Goal: Task Accomplishment & Management: Use online tool/utility

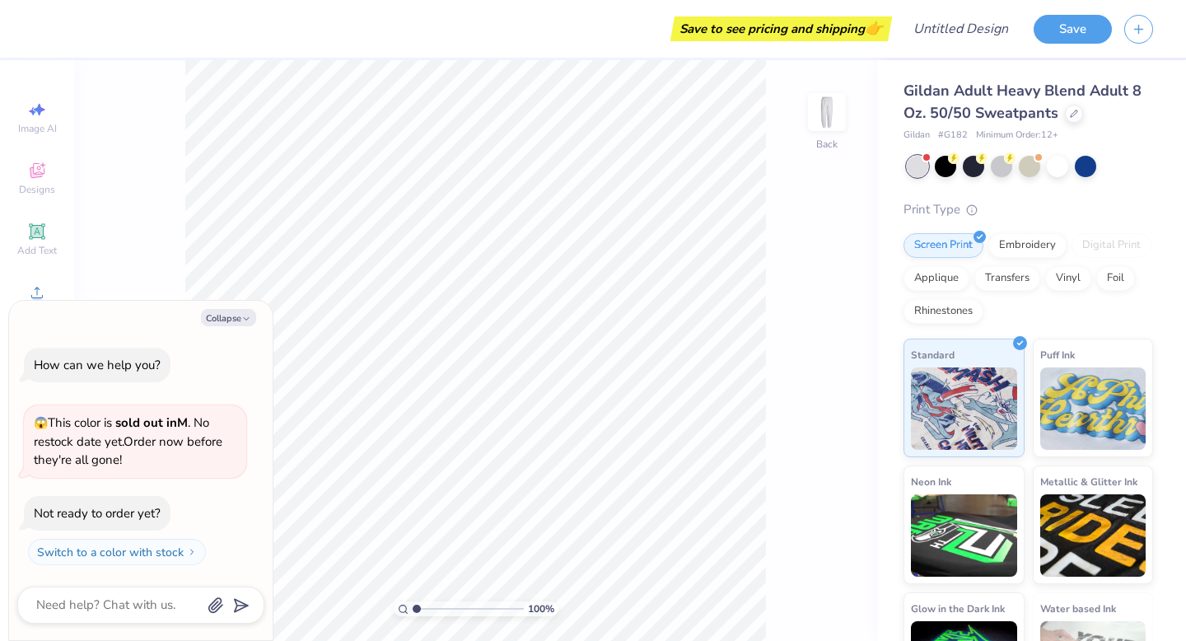
type textarea "x"
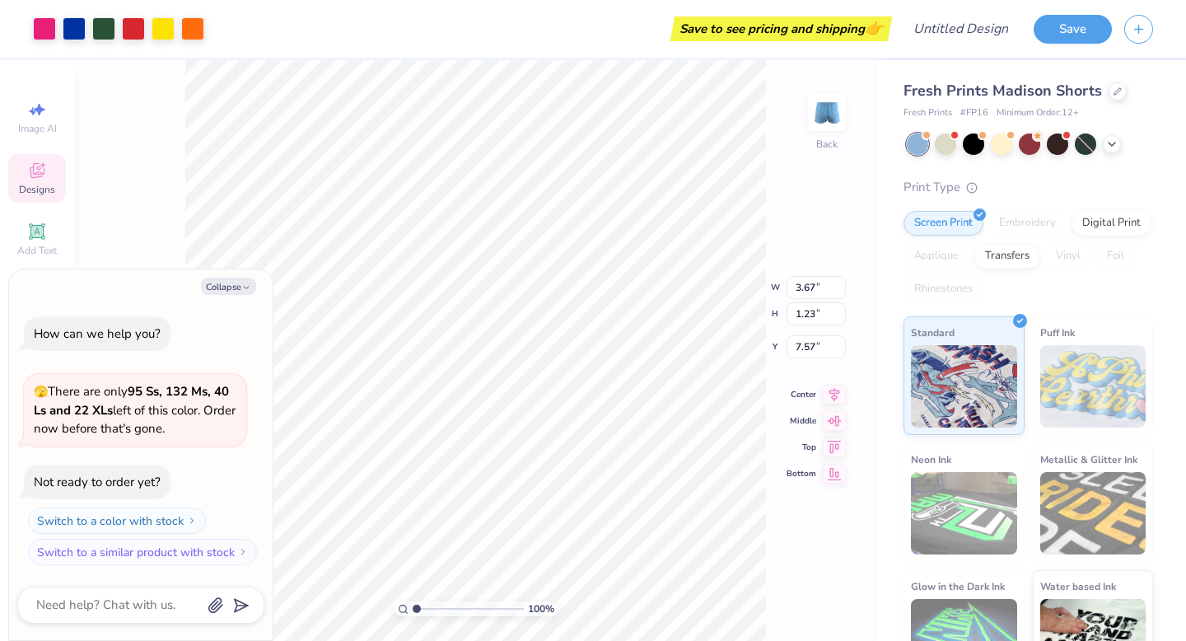
type textarea "x"
click at [803, 30] on div "Save to see pricing and shipping 👉" at bounding box center [781, 28] width 213 height 25
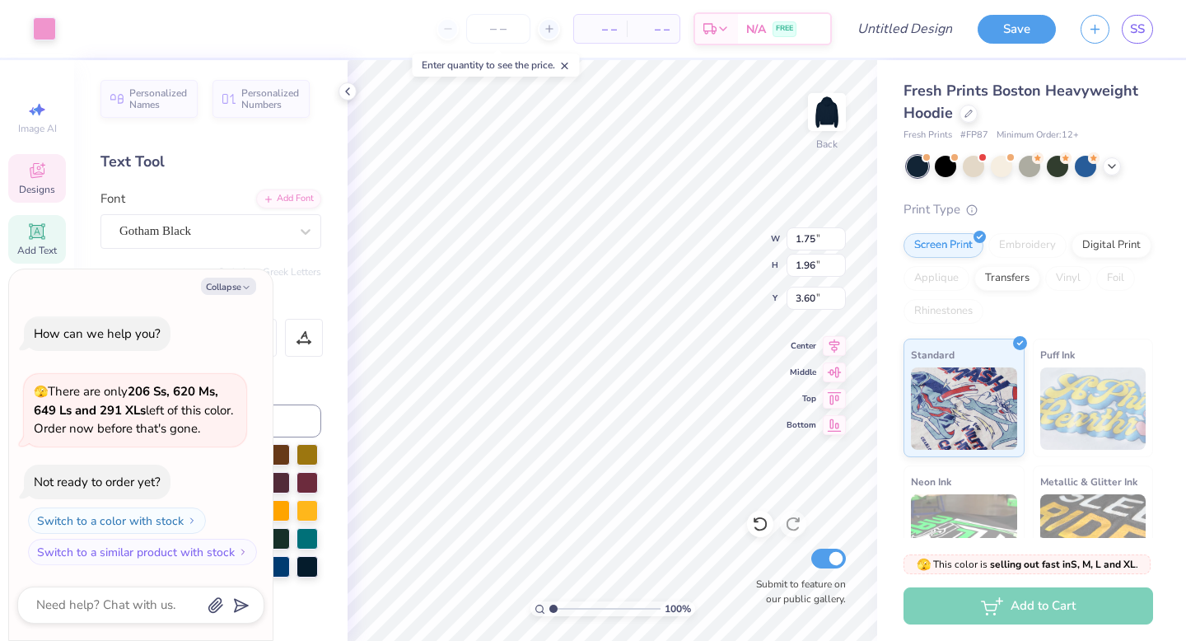
scroll to position [13, 2]
type textarea "x"
type input "1.65"
type input "1.96"
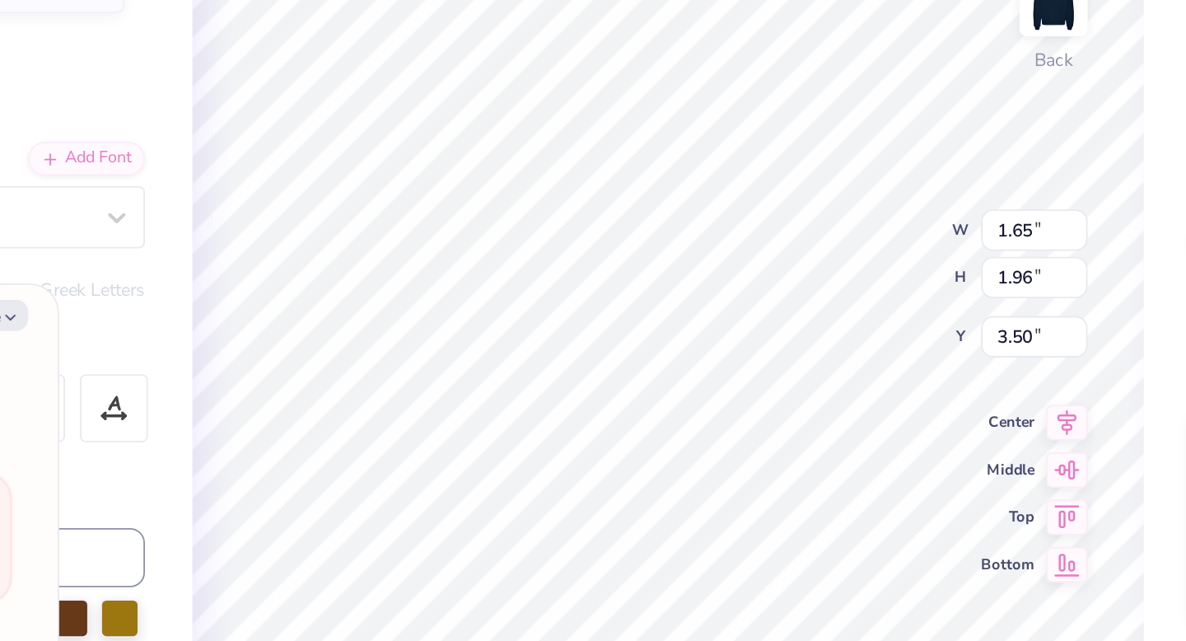
type textarea "x"
type input "1.75"
type input "3.60"
type textarea "x"
type textarea "1"
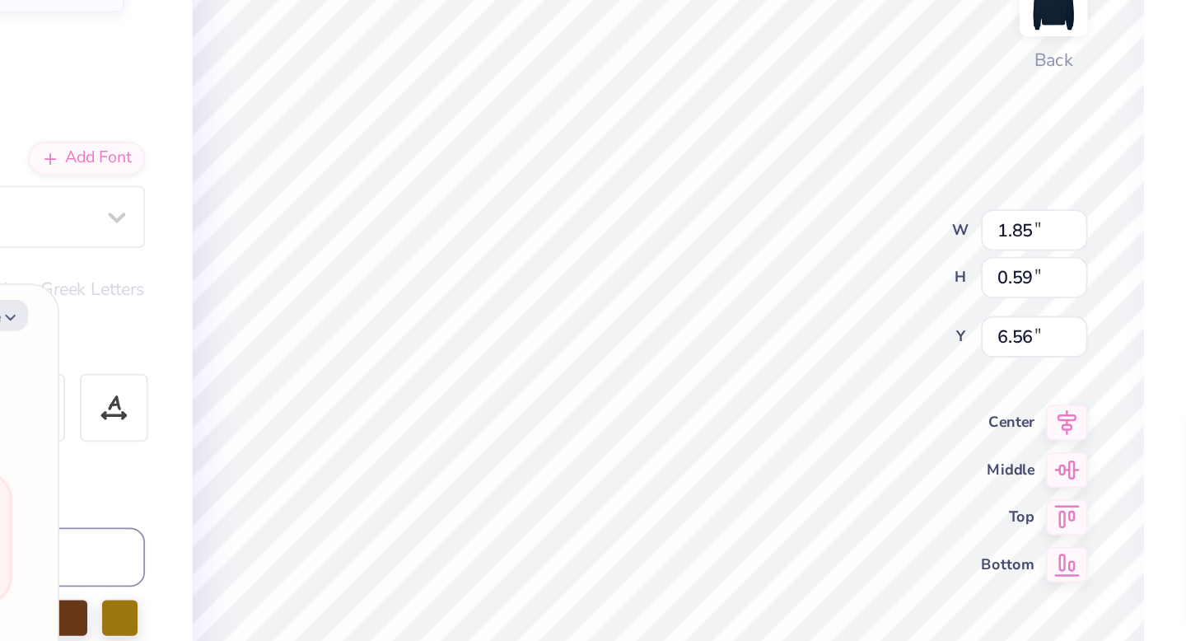
type textarea "x"
type textarea "19"
type textarea "x"
type textarea "199"
type textarea "x"
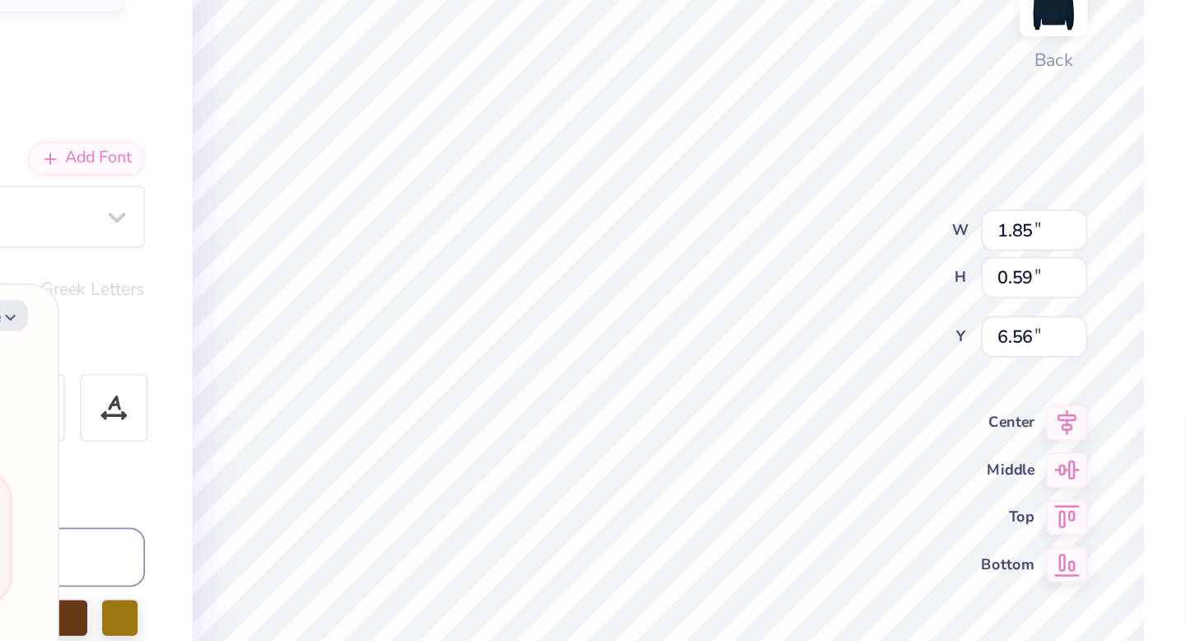
type textarea "1998"
type textarea "x"
type input "4.82"
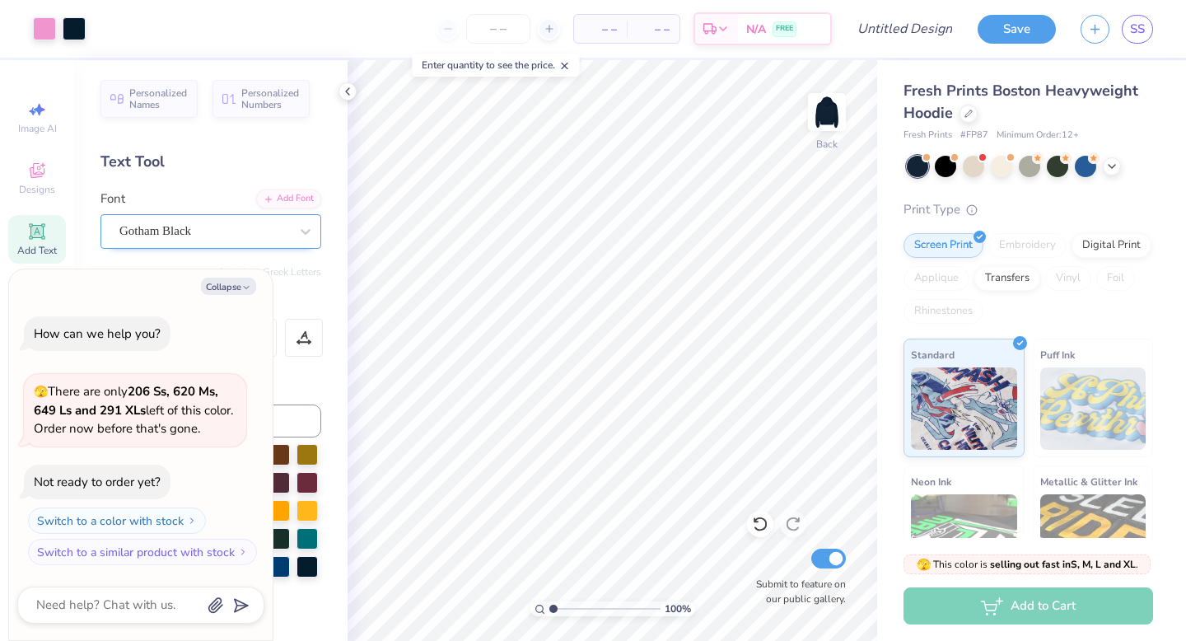
click at [168, 227] on div "Gotham Black" at bounding box center [204, 231] width 173 height 26
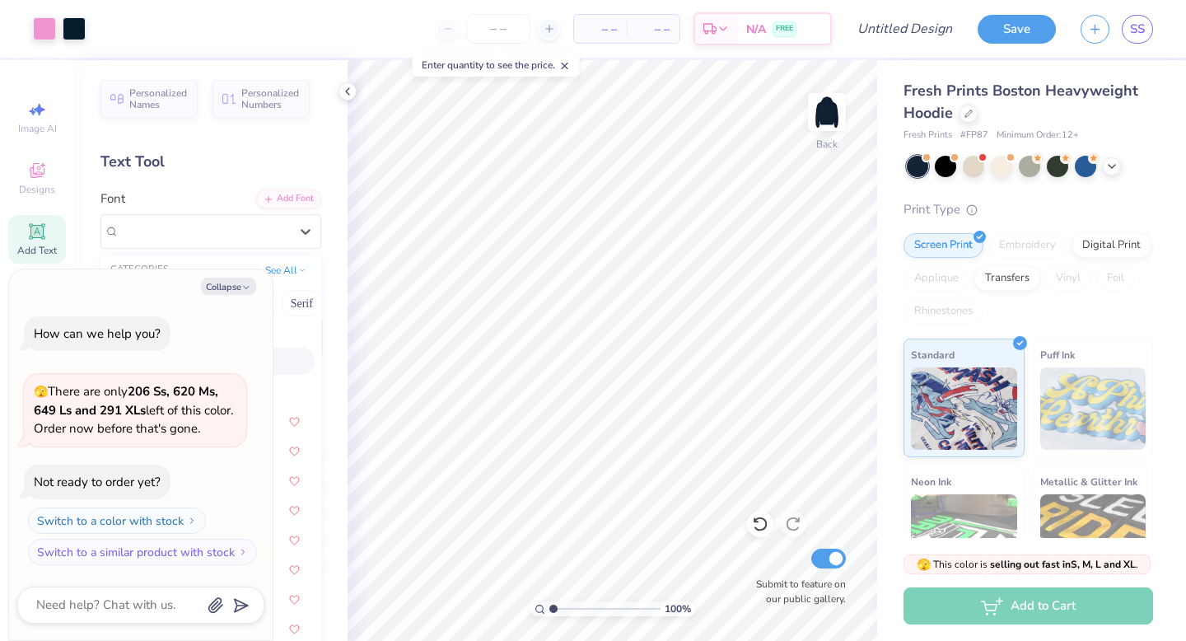
click at [206, 160] on div "Text Tool" at bounding box center [210, 162] width 221 height 22
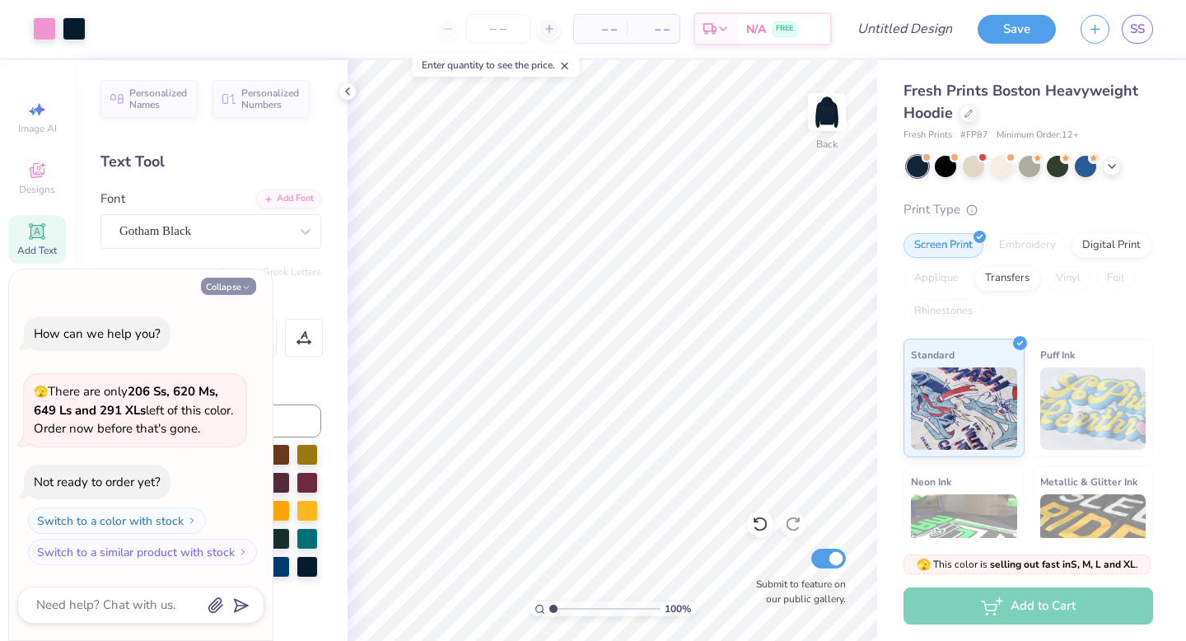
click at [230, 289] on button "Collapse" at bounding box center [228, 286] width 55 height 17
type textarea "x"
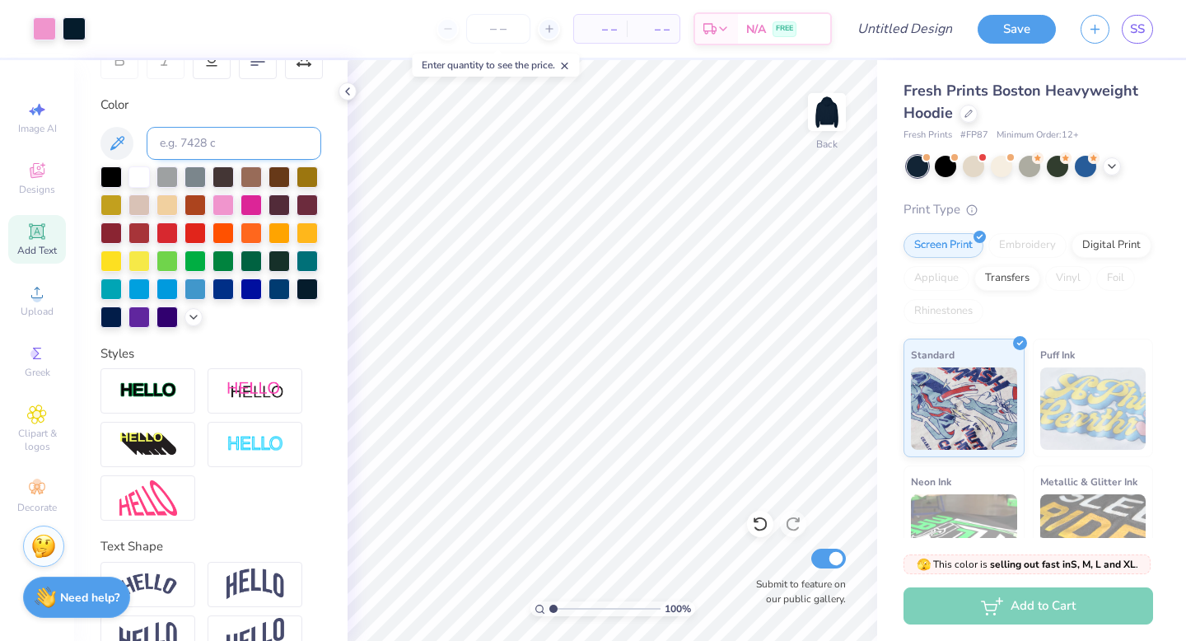
scroll to position [344, 0]
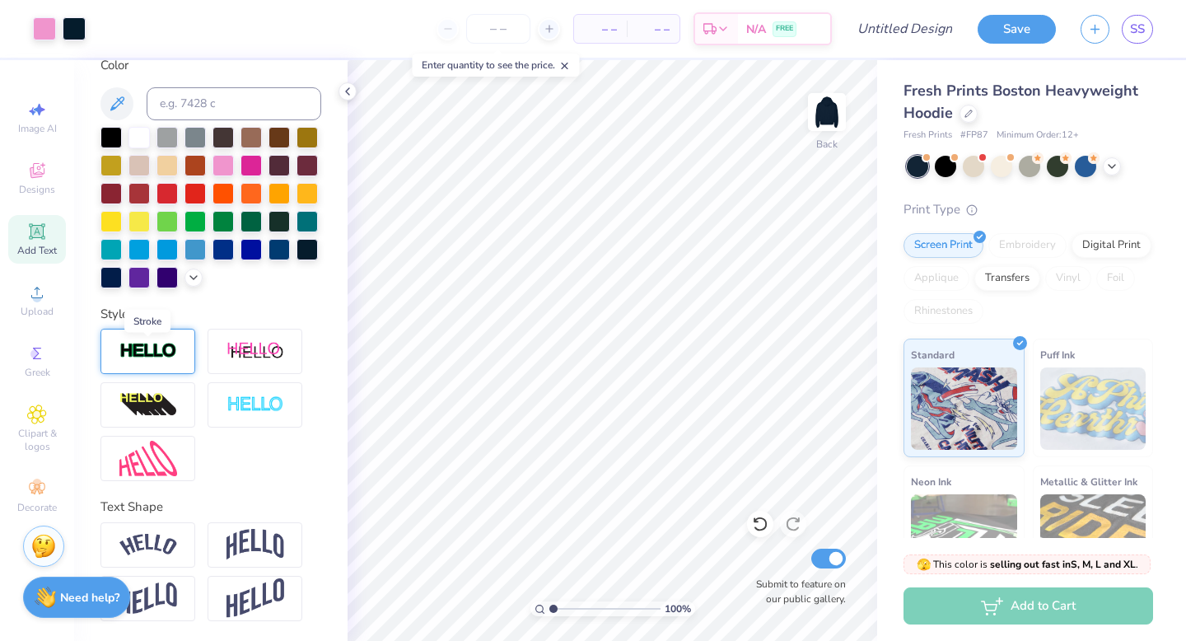
click at [156, 348] on img at bounding box center [148, 351] width 58 height 19
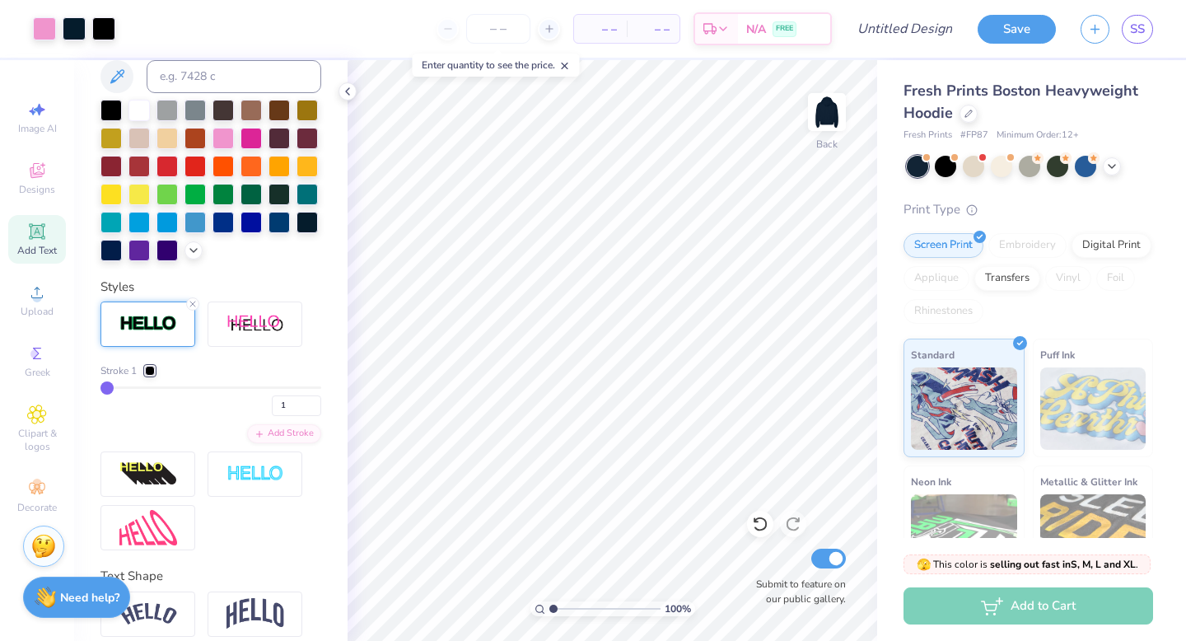
type input "3"
type input "4"
type input "5"
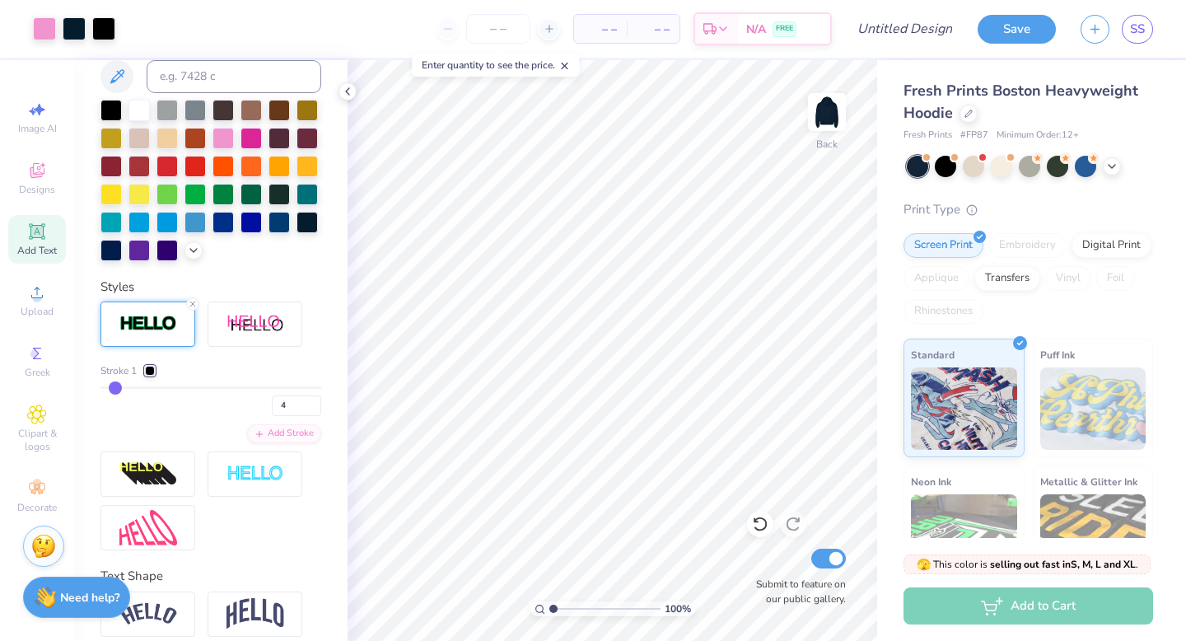
type input "5"
type input "6"
type input "7"
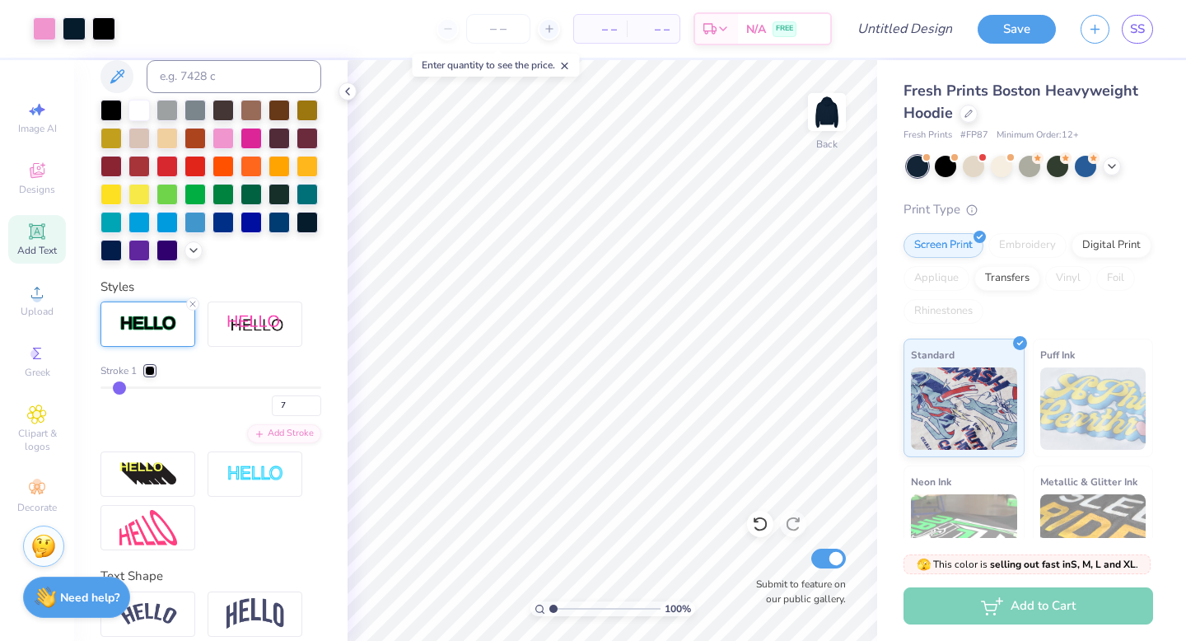
drag, startPoint x: 110, startPoint y: 414, endPoint x: 91, endPoint y: 413, distance: 19.0
click at [44, 238] on icon at bounding box center [37, 231] width 16 height 16
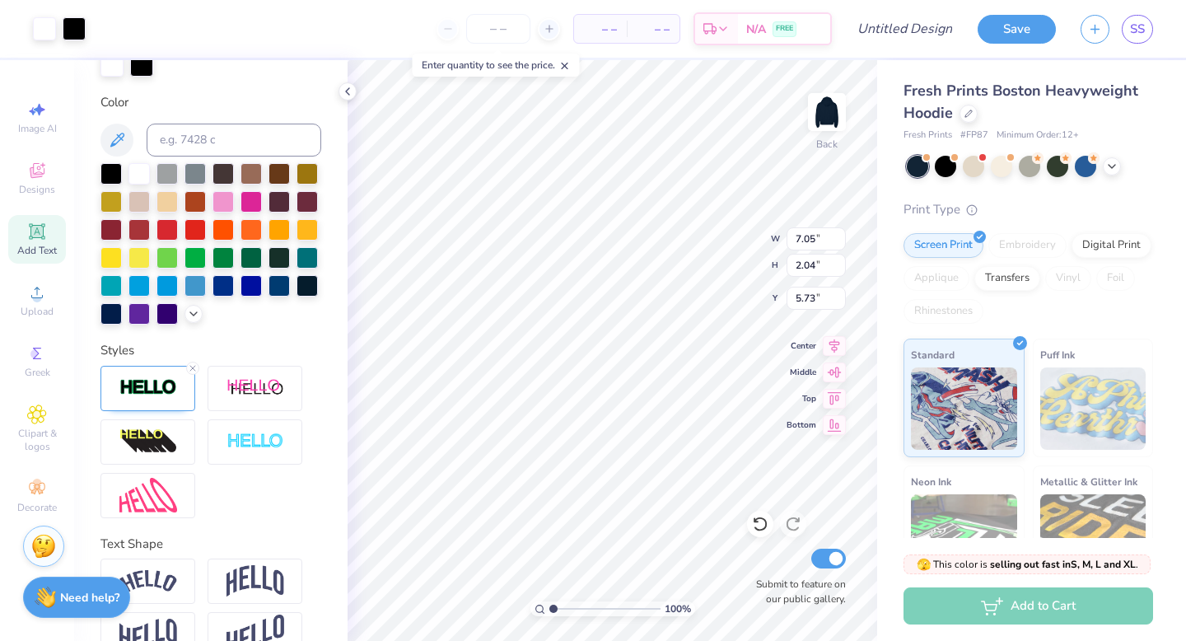
type input "7.09"
type input "2.08"
type input "5.71"
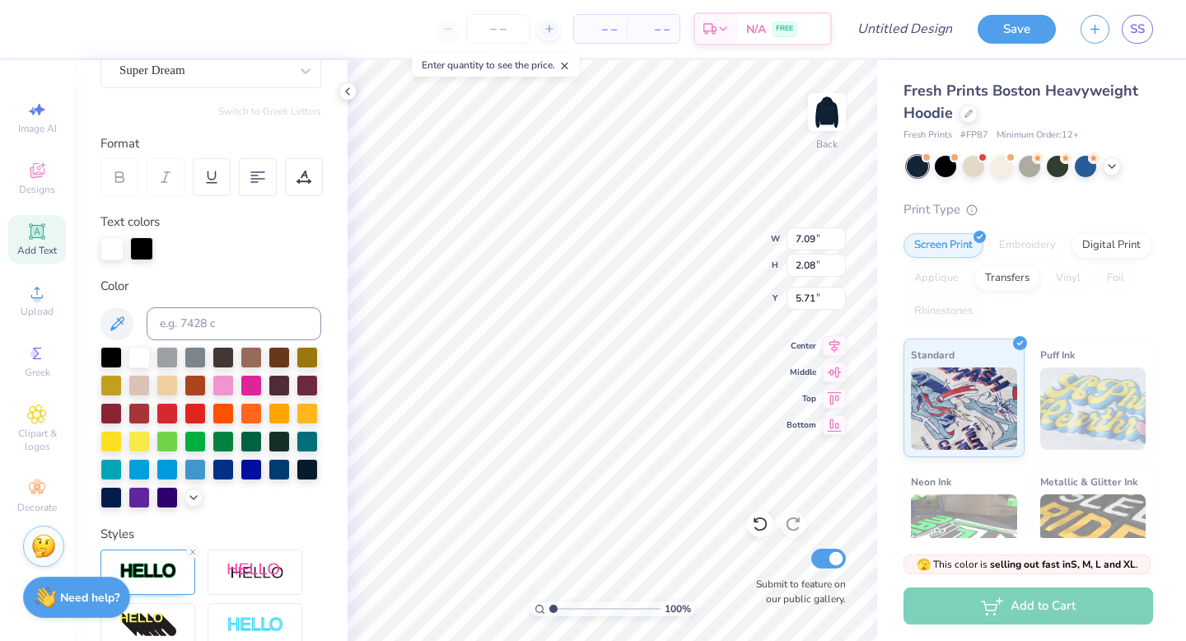
scroll to position [0, 0]
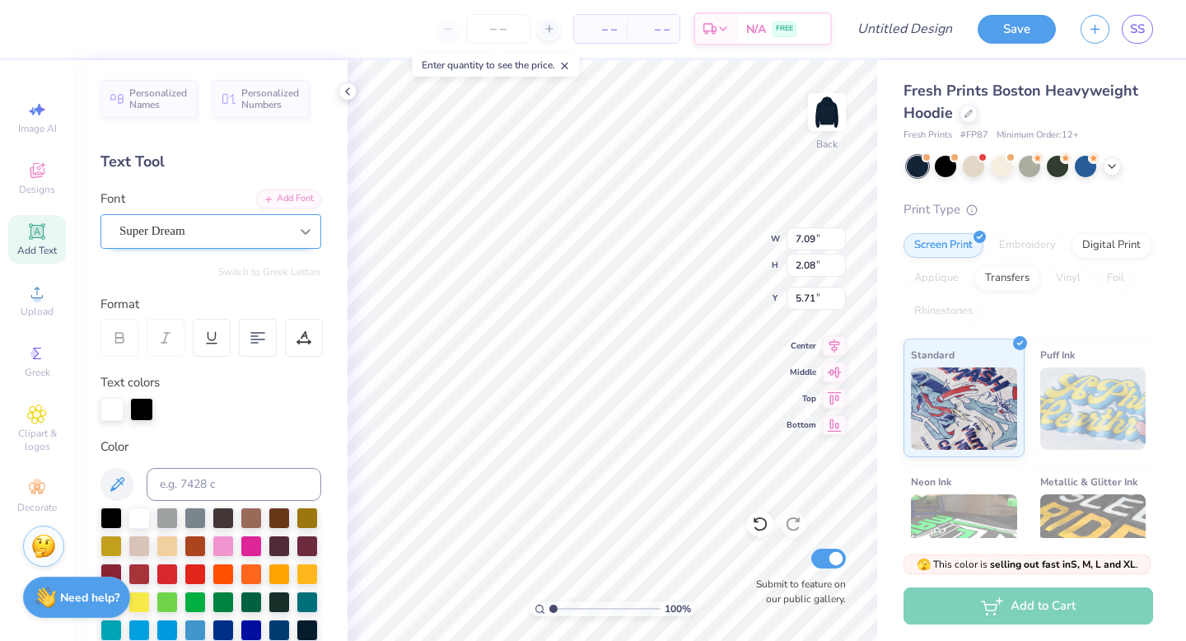
click at [301, 228] on icon at bounding box center [305, 231] width 16 height 16
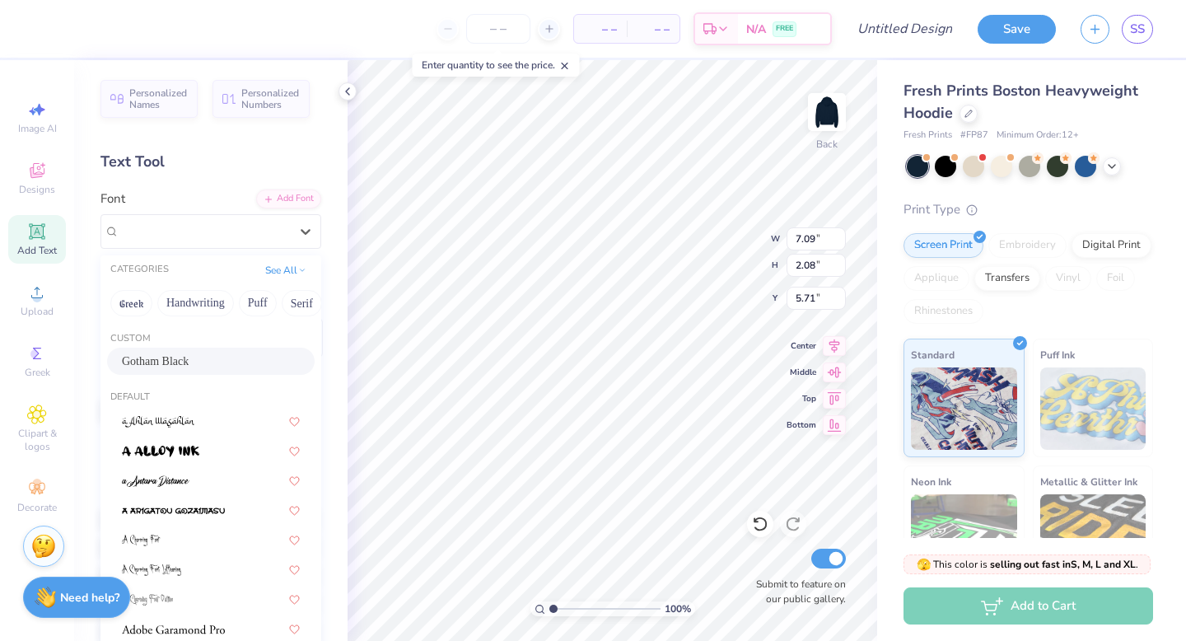
click at [206, 357] on div "Gotham Black" at bounding box center [211, 361] width 178 height 17
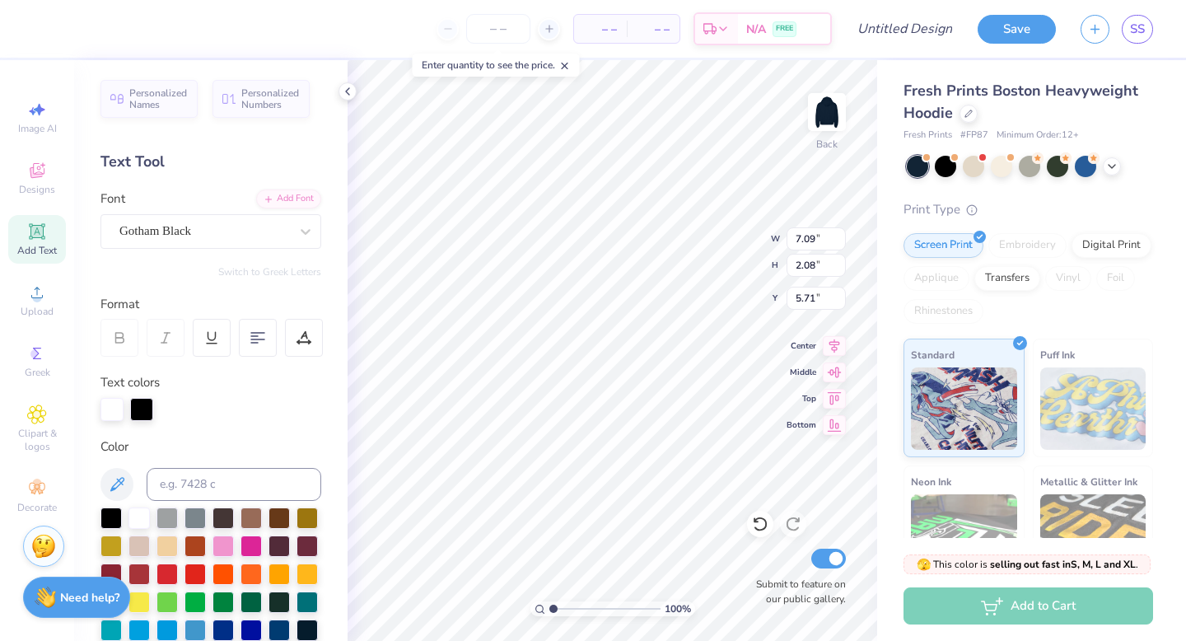
type input "7.83"
type textarea "SIGMA SIGMA RHO"
type input "7.35"
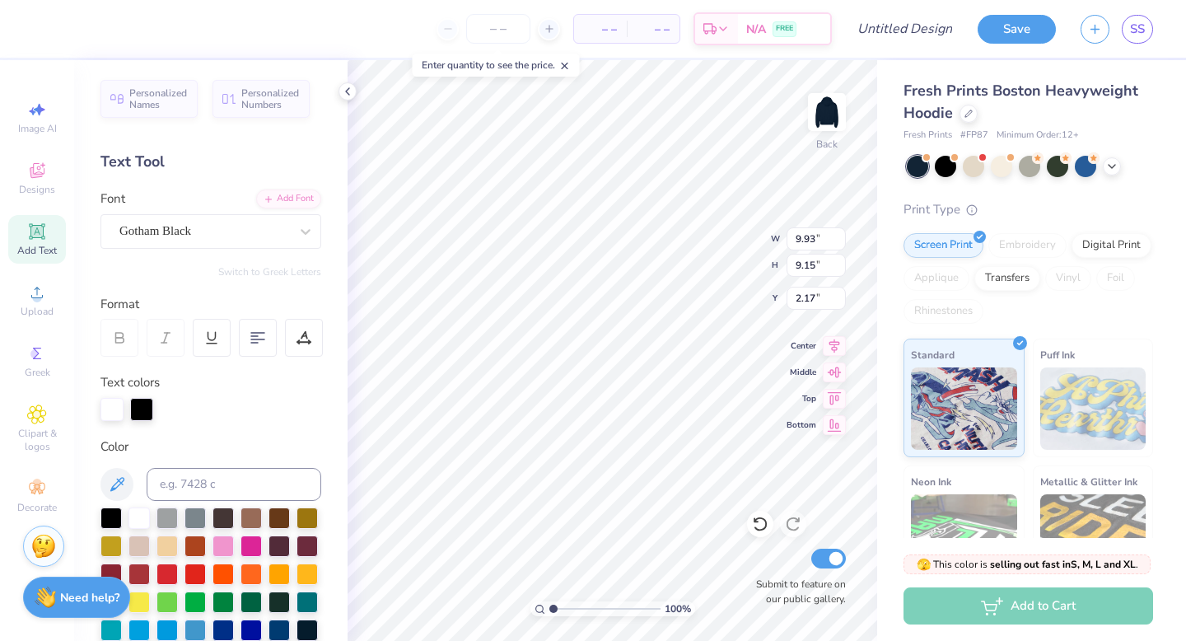
type input "6.77"
type input "3.80"
type input "5.80"
type input "7.35"
type input "6.77"
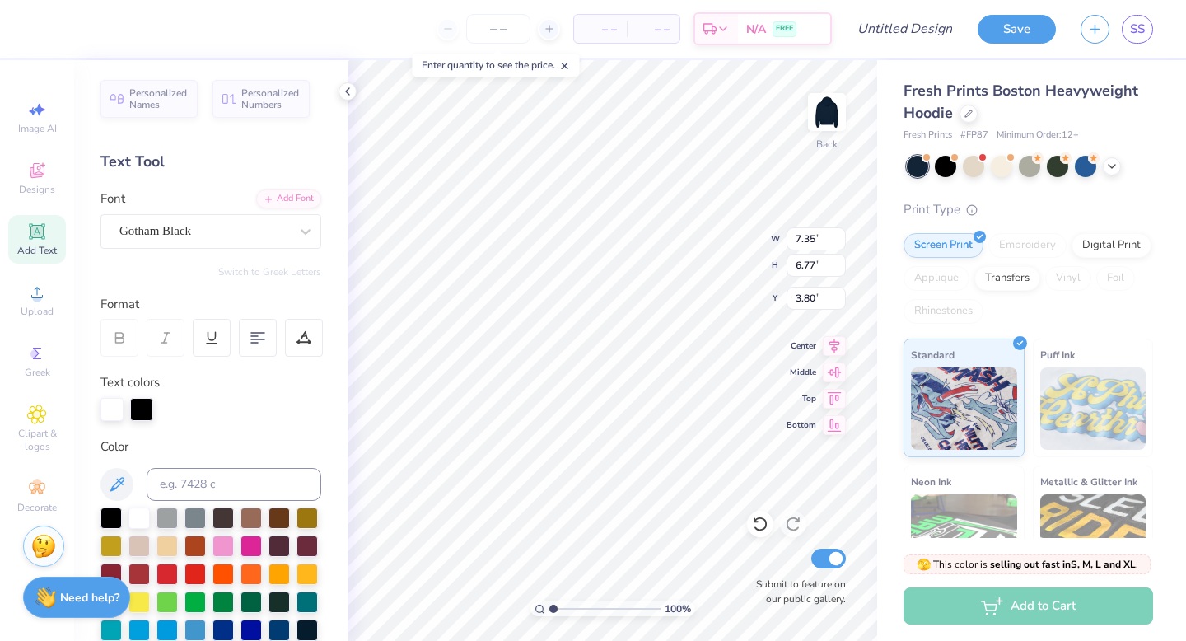
type input "4.45"
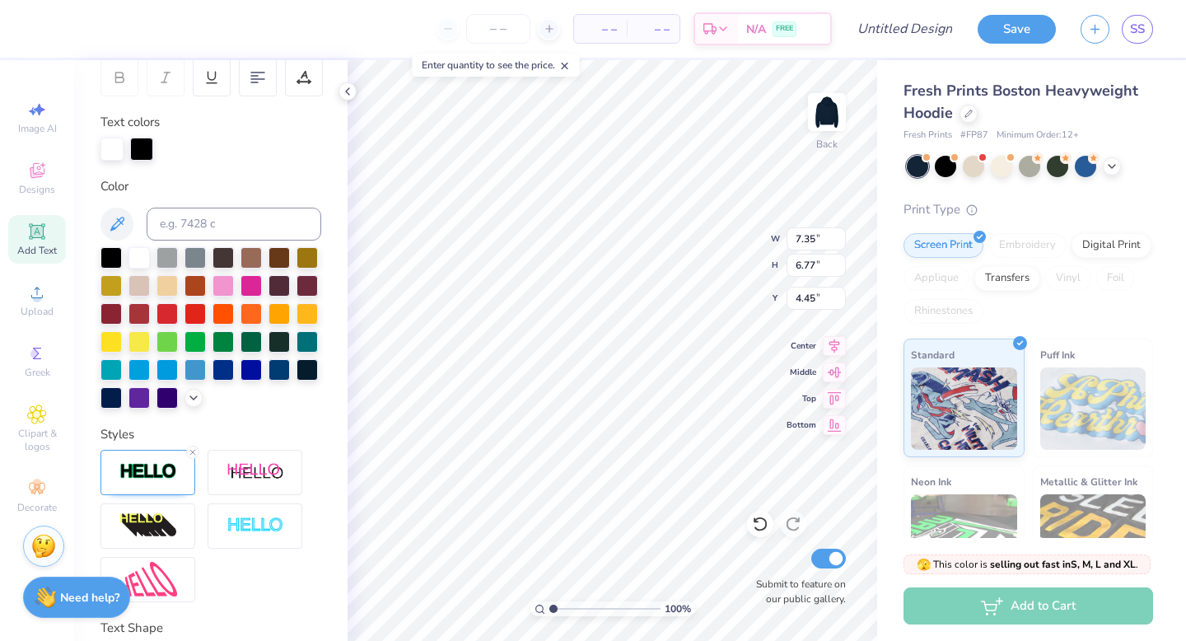
scroll to position [409, 0]
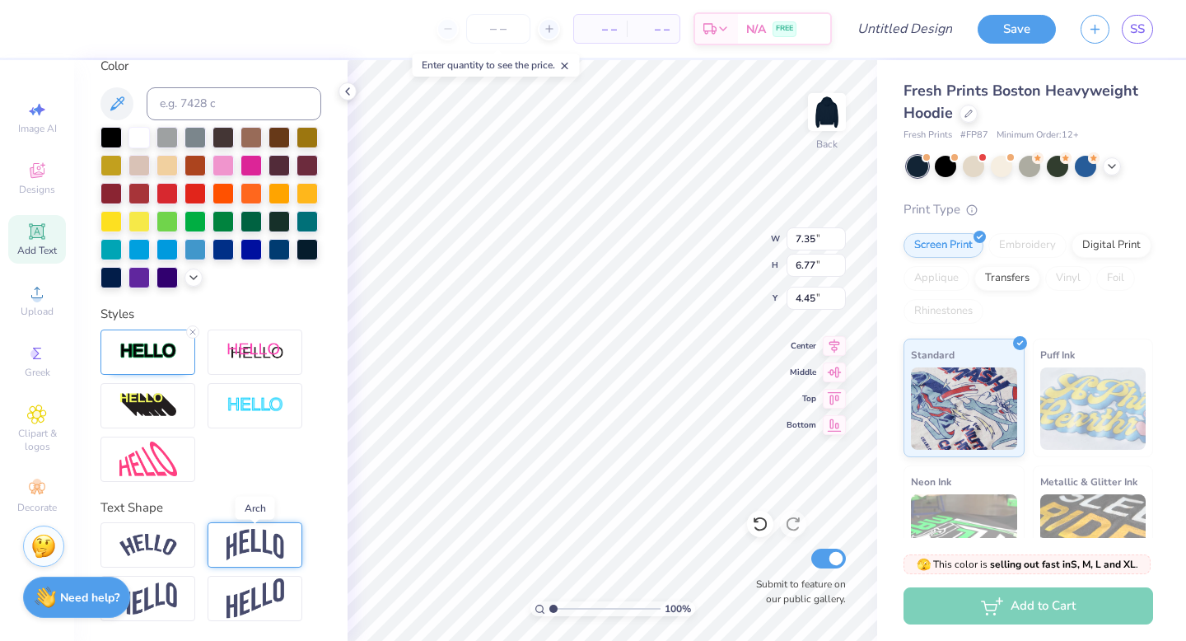
click at [231, 533] on img at bounding box center [256, 544] width 58 height 31
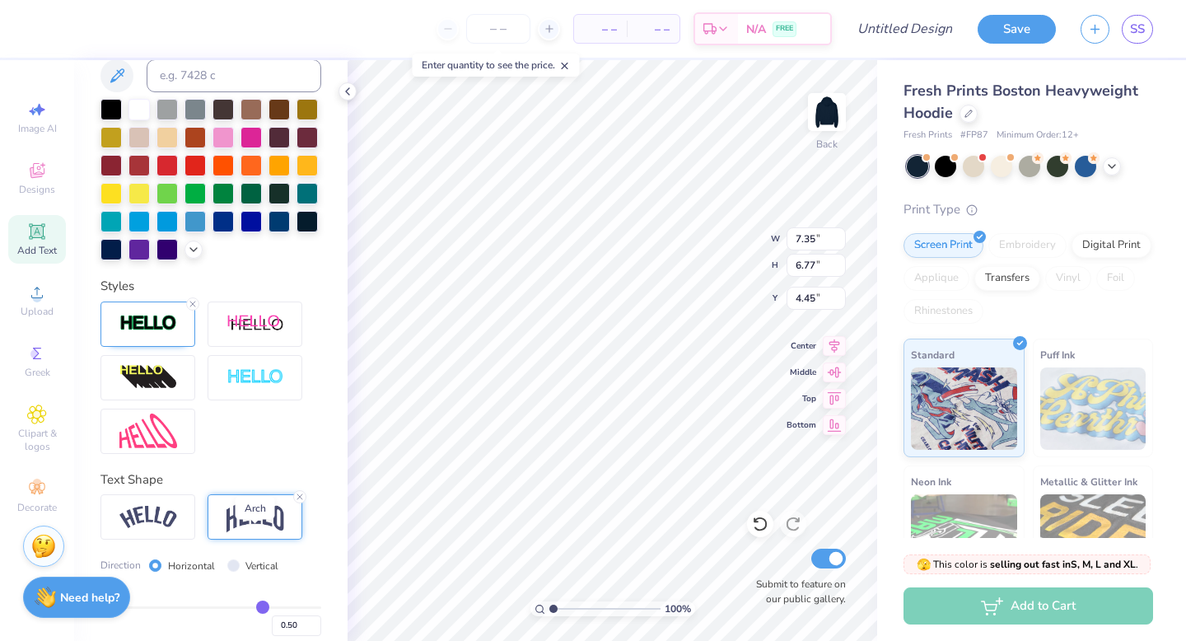
type input "8.11"
type input "3.78"
click at [170, 528] on img at bounding box center [148, 517] width 58 height 22
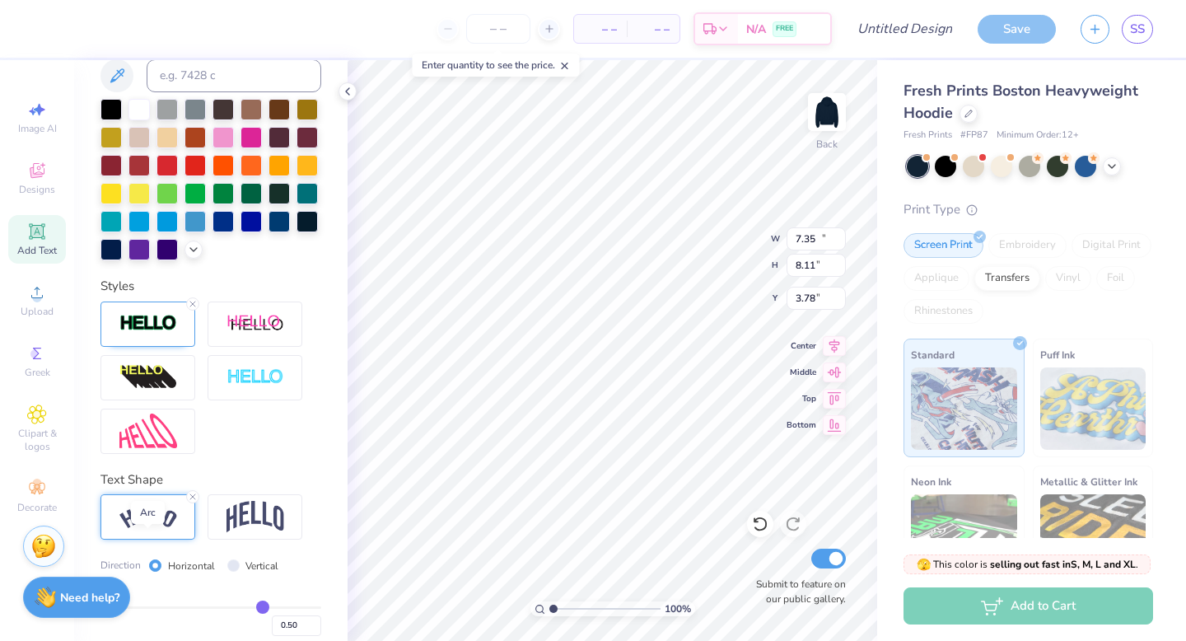
type input "15.40"
type input "7.72"
type input "3.98"
type textarea "SIGMA SIGMA RHO"
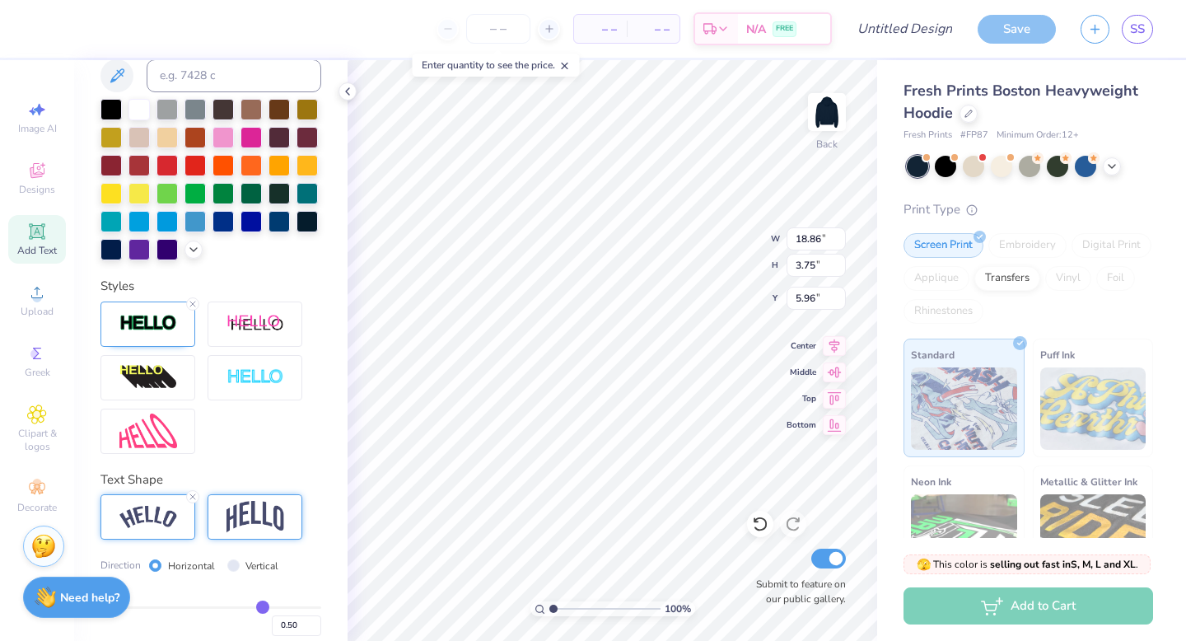
scroll to position [504, 0]
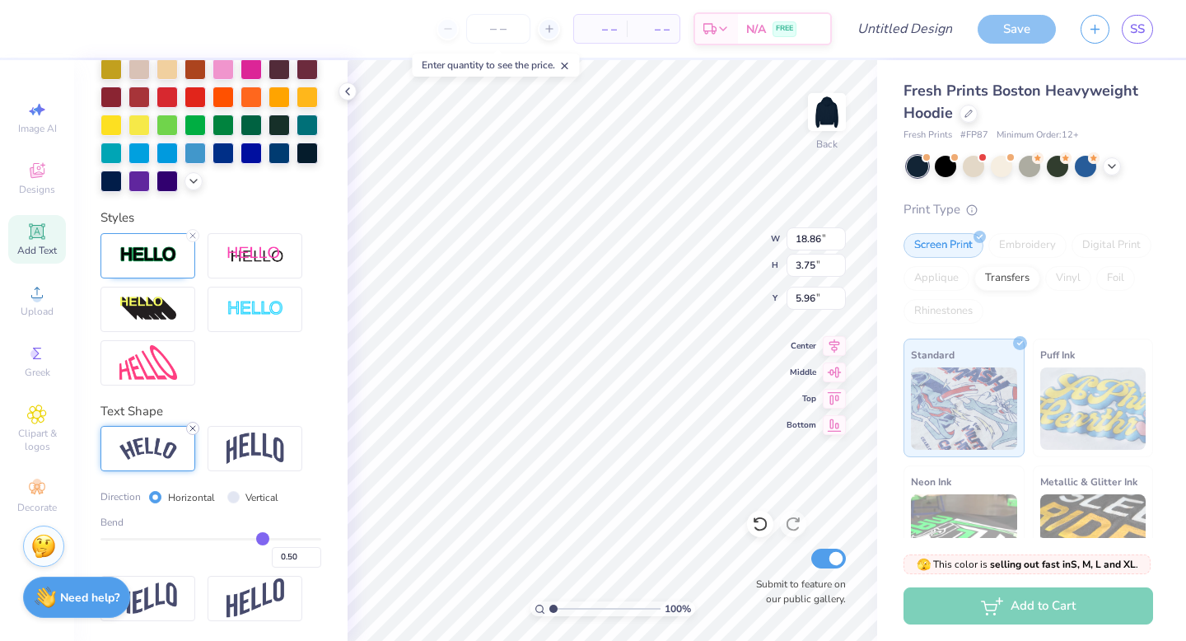
type textarea "SIG SIG"
click at [192, 432] on icon at bounding box center [193, 428] width 10 height 10
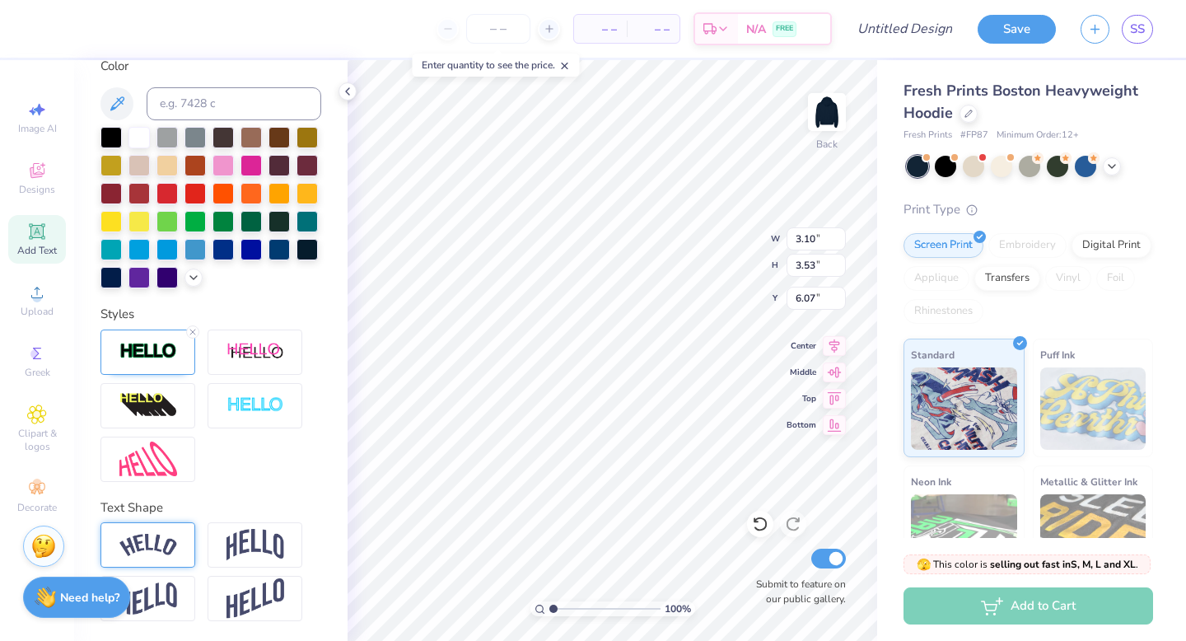
type input "5.41"
type input "6.16"
type input "5.09"
type input "6.24"
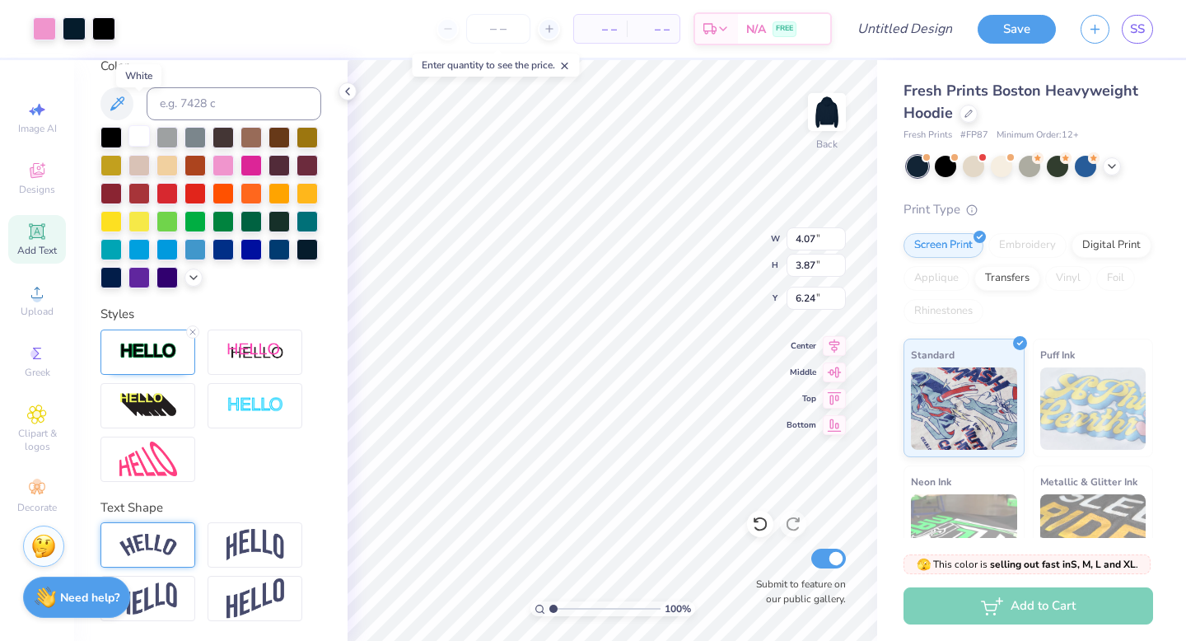
click at [136, 125] on div at bounding box center [138, 135] width 21 height 21
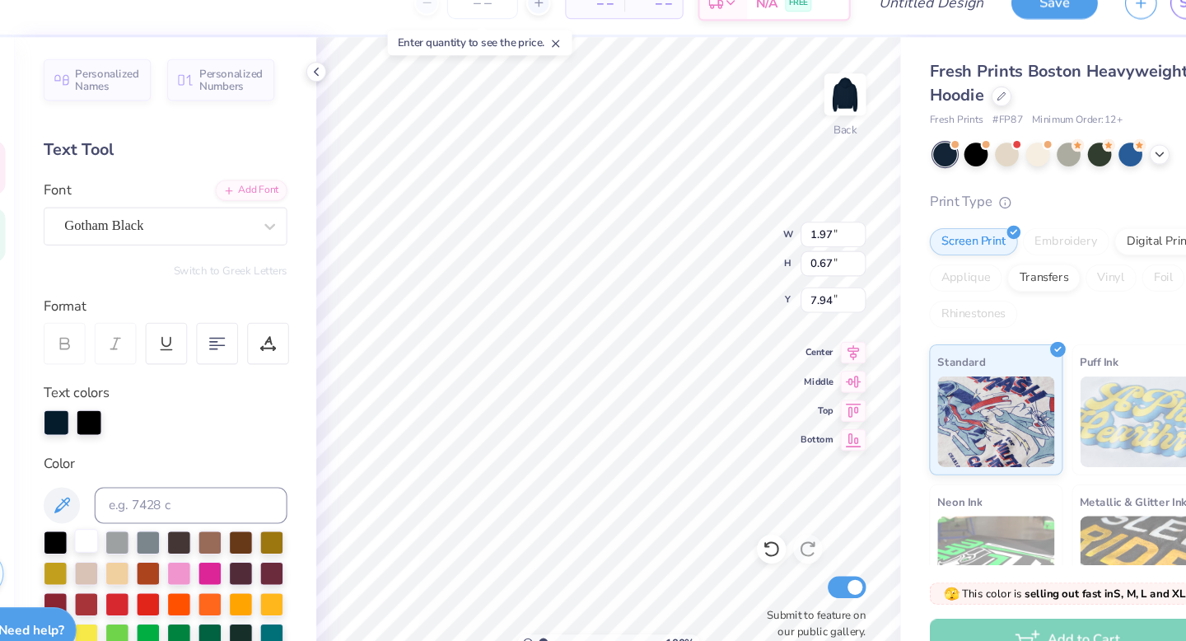
click at [144, 511] on div at bounding box center [138, 516] width 21 height 21
click at [144, 398] on div at bounding box center [141, 409] width 23 height 23
click at [134, 511] on div at bounding box center [138, 516] width 21 height 21
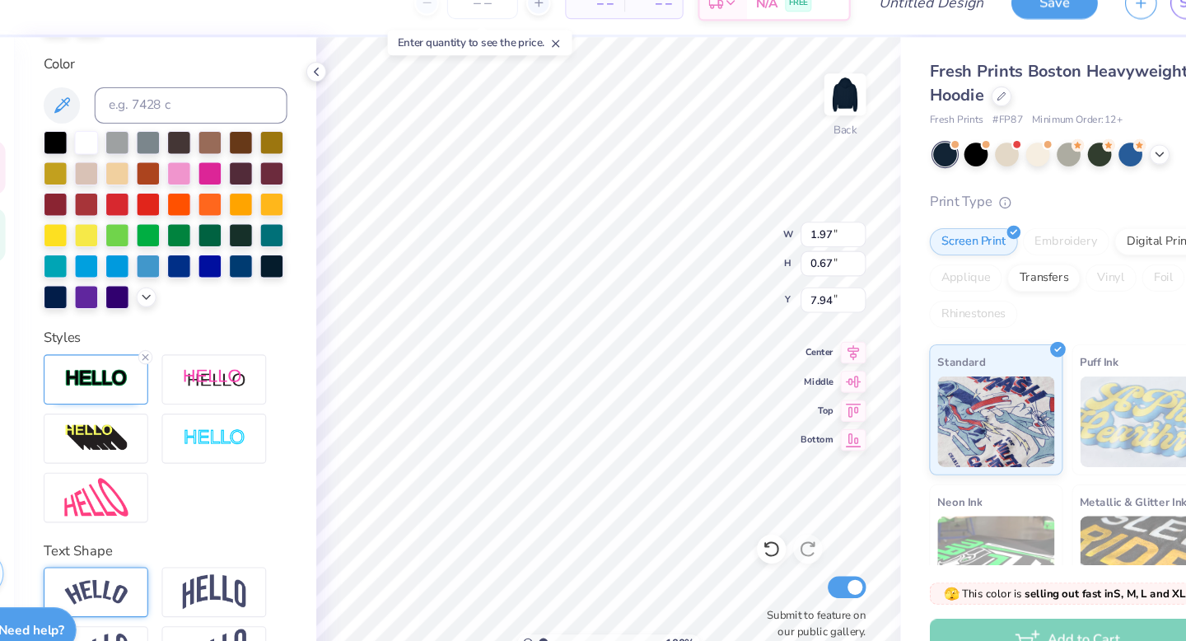
scroll to position [409, 0]
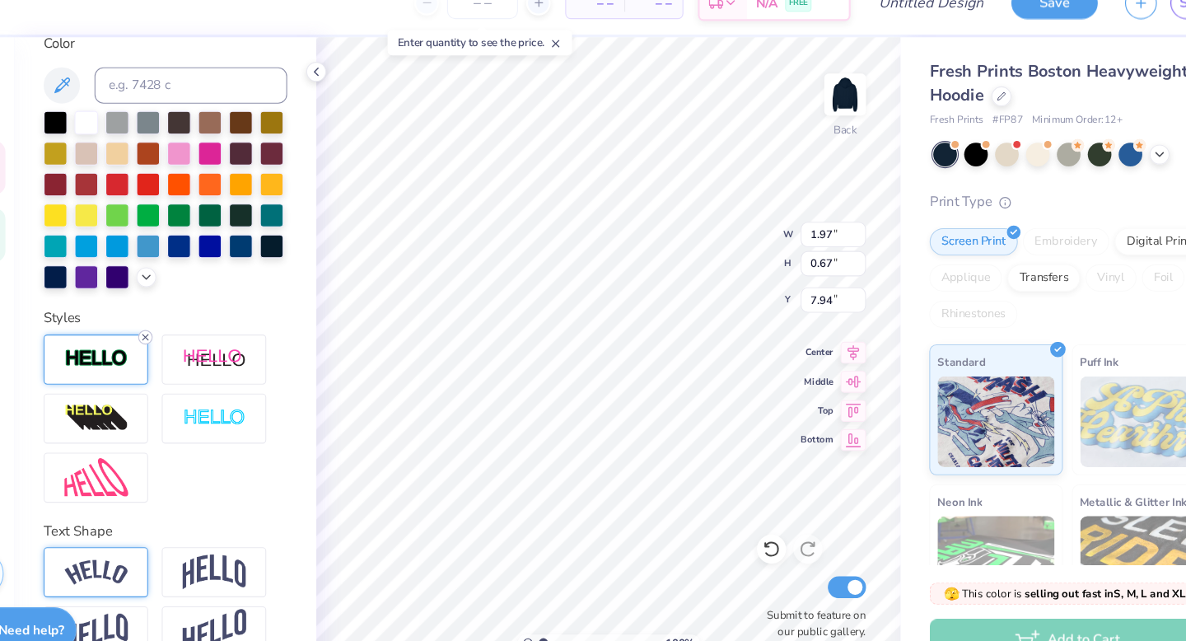
click at [194, 328] on icon at bounding box center [193, 332] width 10 height 10
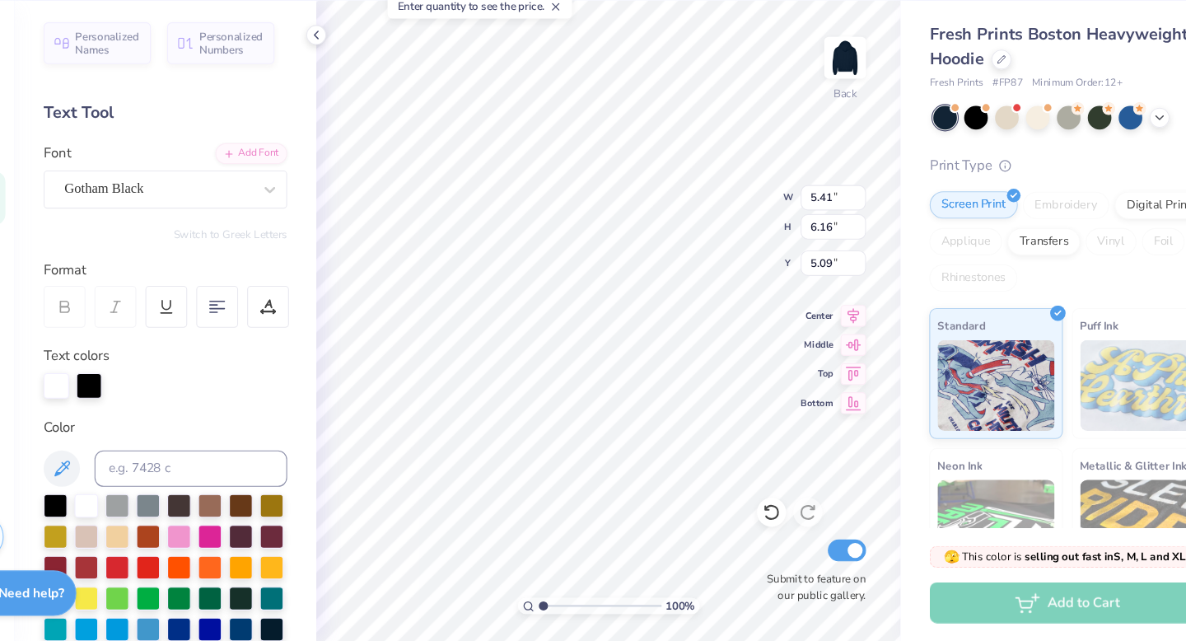
scroll to position [13, 2]
type input "2.93"
type input "3.33"
type textarea "SIG SIG"
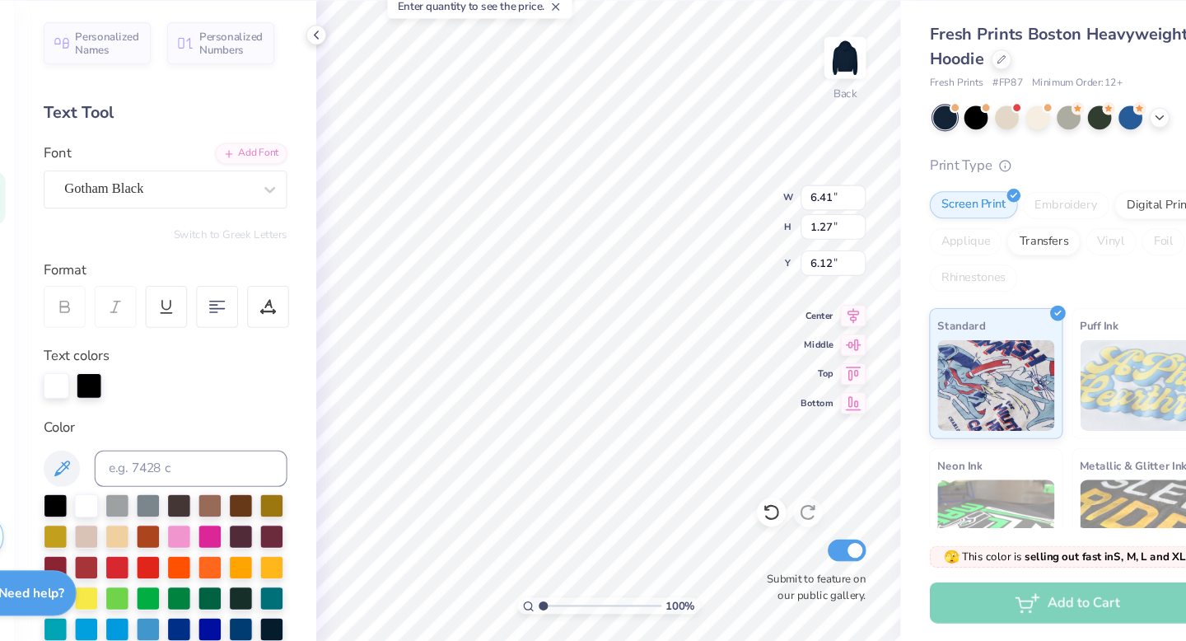
type input "5.48"
type input "7.49"
type input "11.28"
type input "2.24"
type input "4.51"
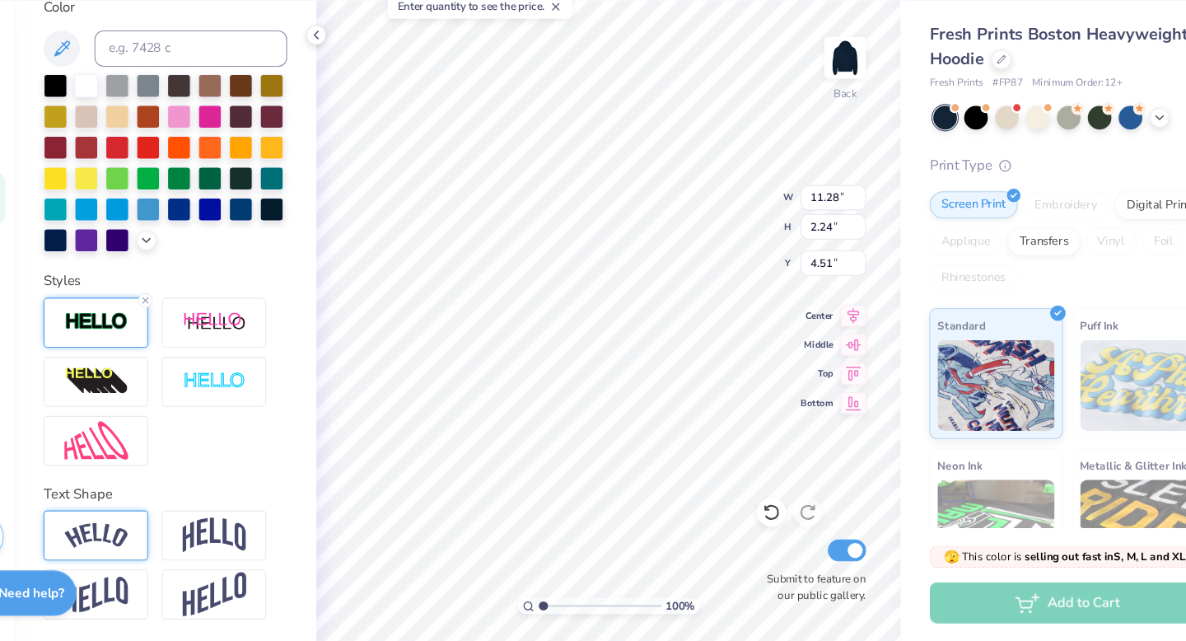
scroll to position [409, 0]
click at [269, 531] on img at bounding box center [256, 544] width 58 height 31
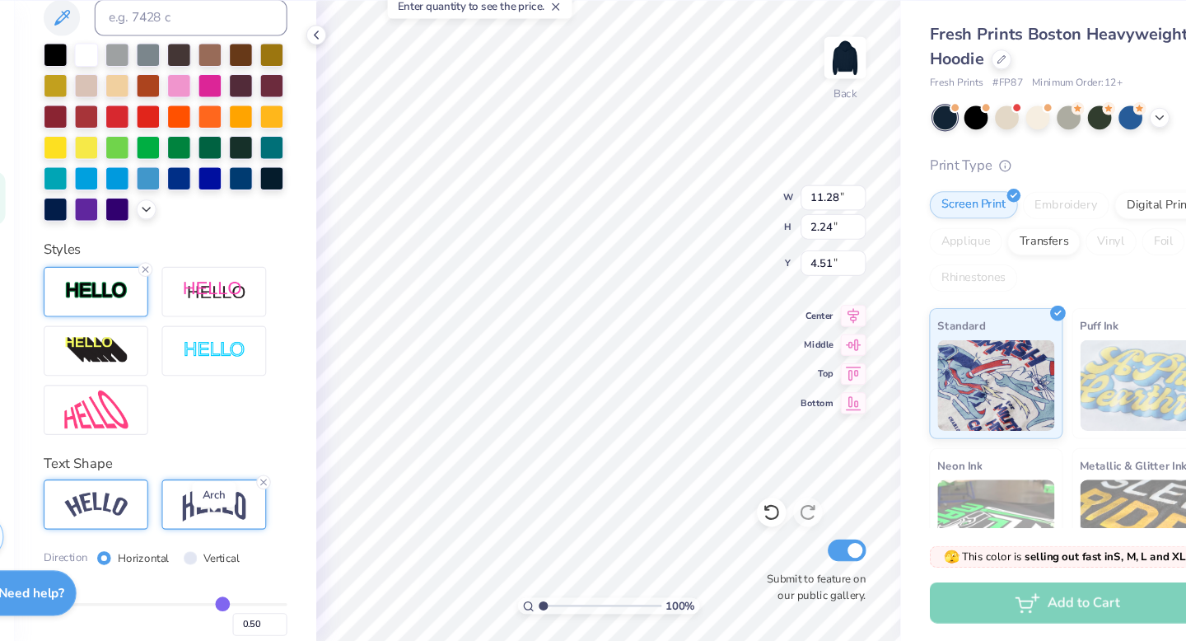
type input "4.13"
type input "3.56"
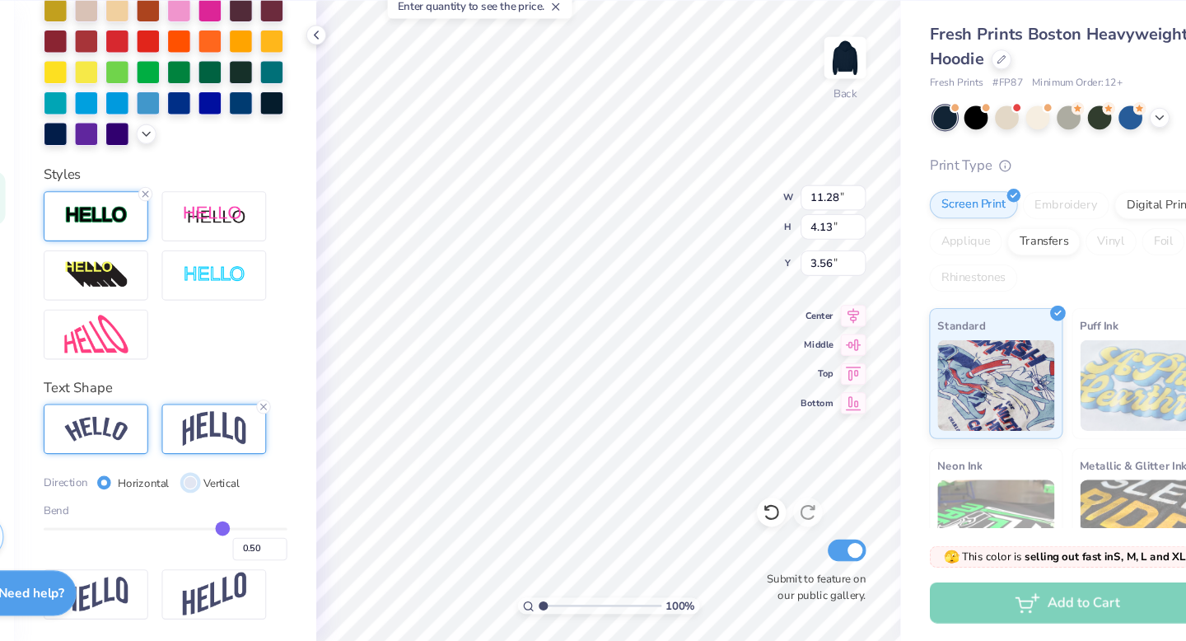
click at [231, 494] on input "Vertical" at bounding box center [233, 497] width 12 height 12
radio input "true"
type input "11.35"
type input "2.24"
type input "4.51"
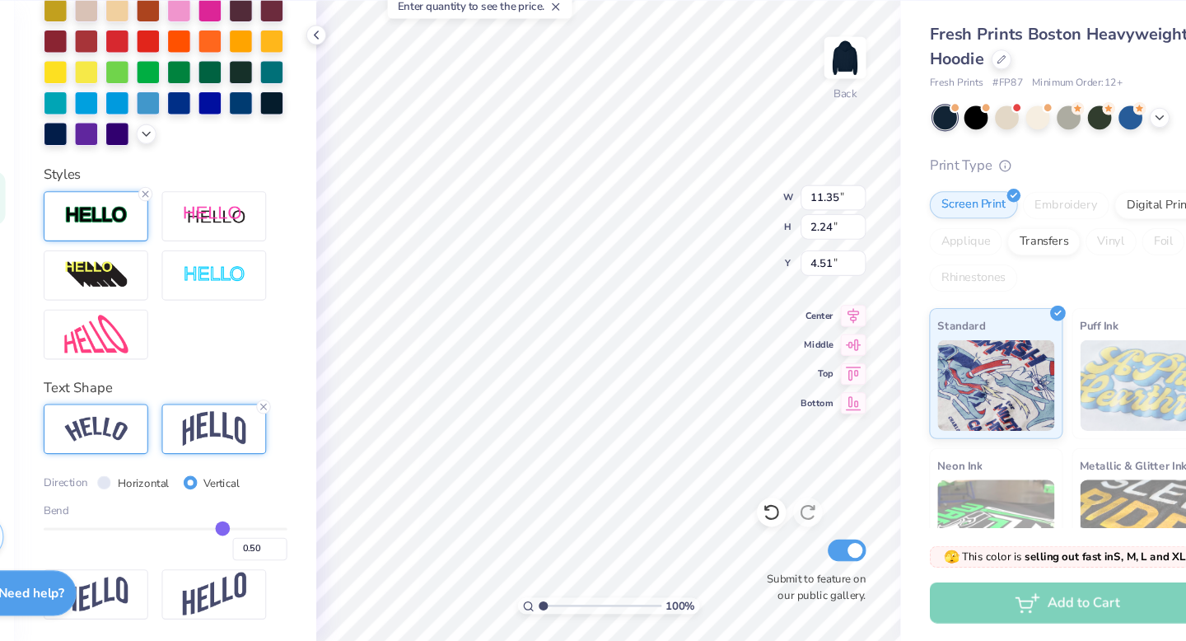
click at [184, 493] on label "Horizontal" at bounding box center [191, 497] width 47 height 15
click at [161, 493] on input "Horizontal" at bounding box center [155, 497] width 12 height 12
radio input "true"
type input "11.28"
type input "4.13"
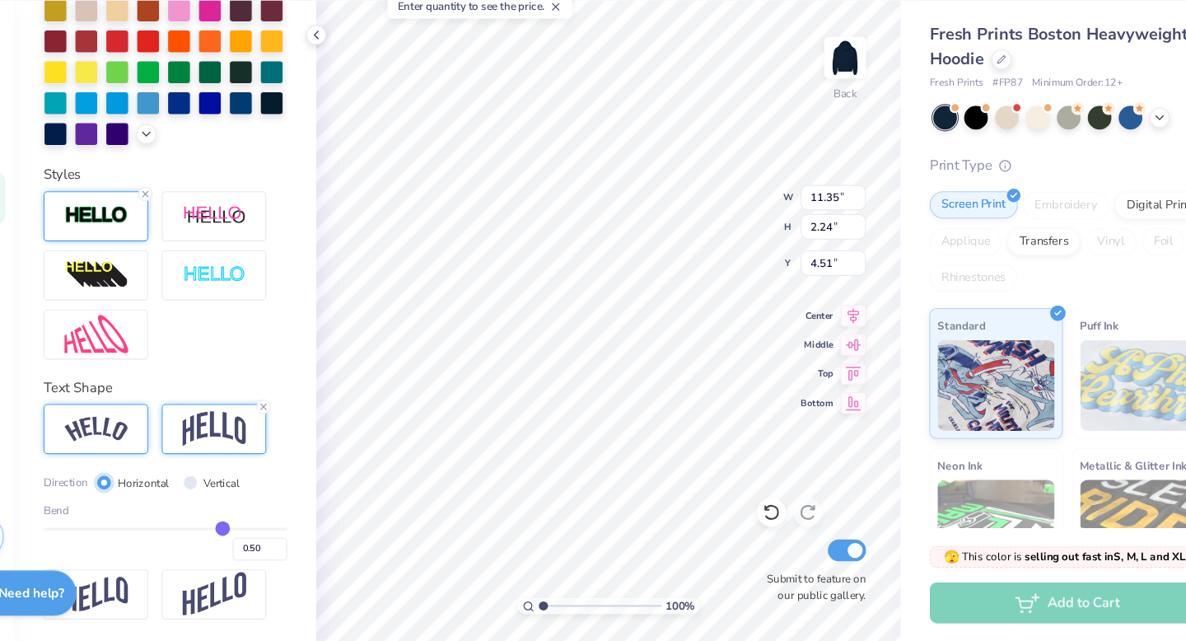
type input "3.56"
type input "0.49"
type input "0.47"
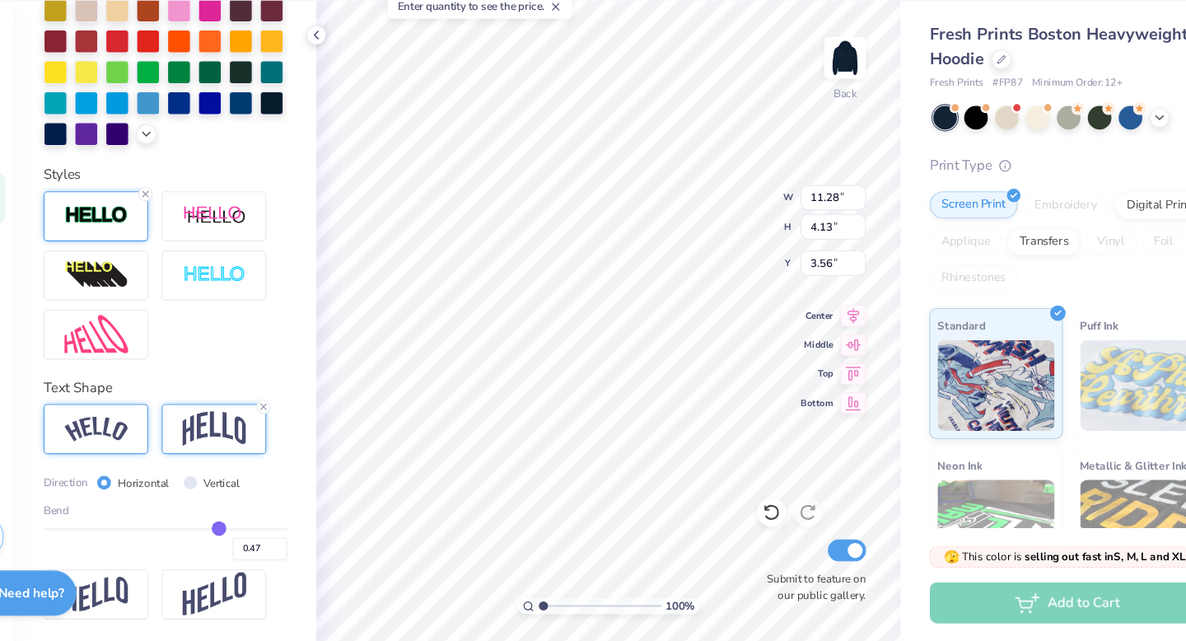
type input "0.46"
type input "0.44"
type input "0.42"
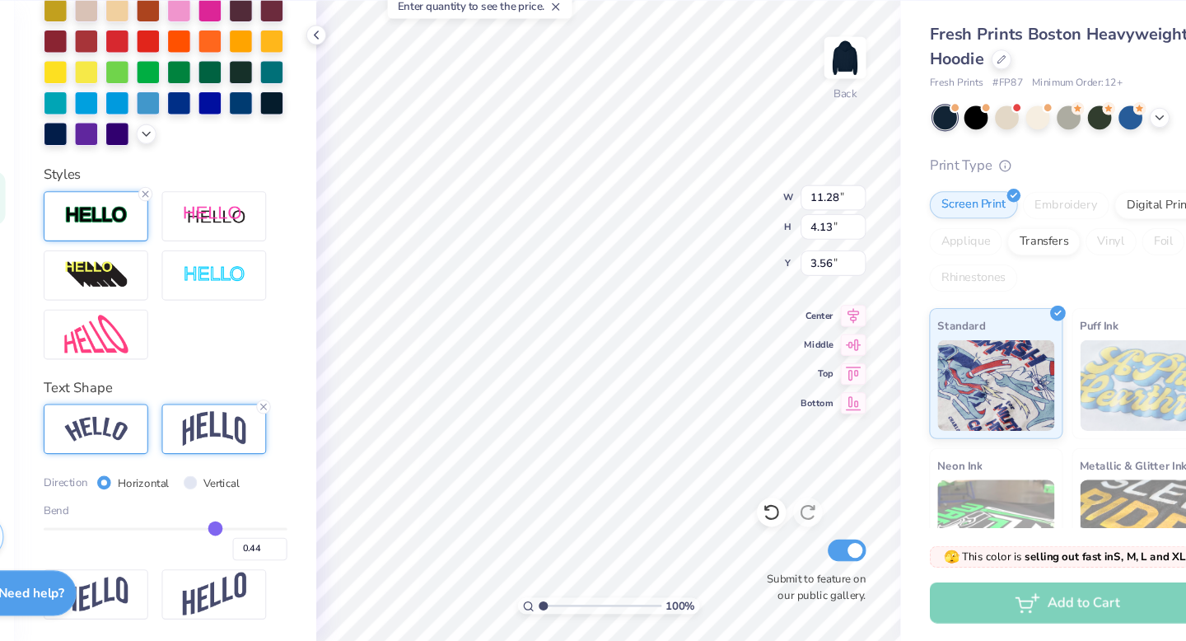
type input "0.42"
type input "0.4"
type input "0.40"
type input "0.38"
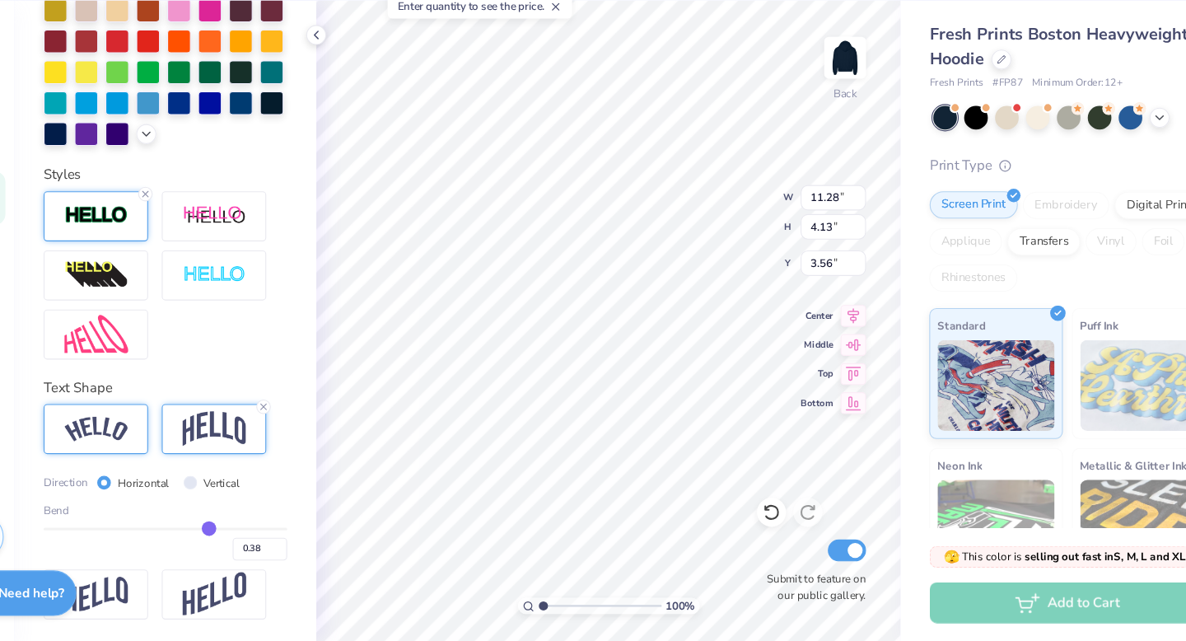
type input "0.36"
type input "0.35"
type input "0.34"
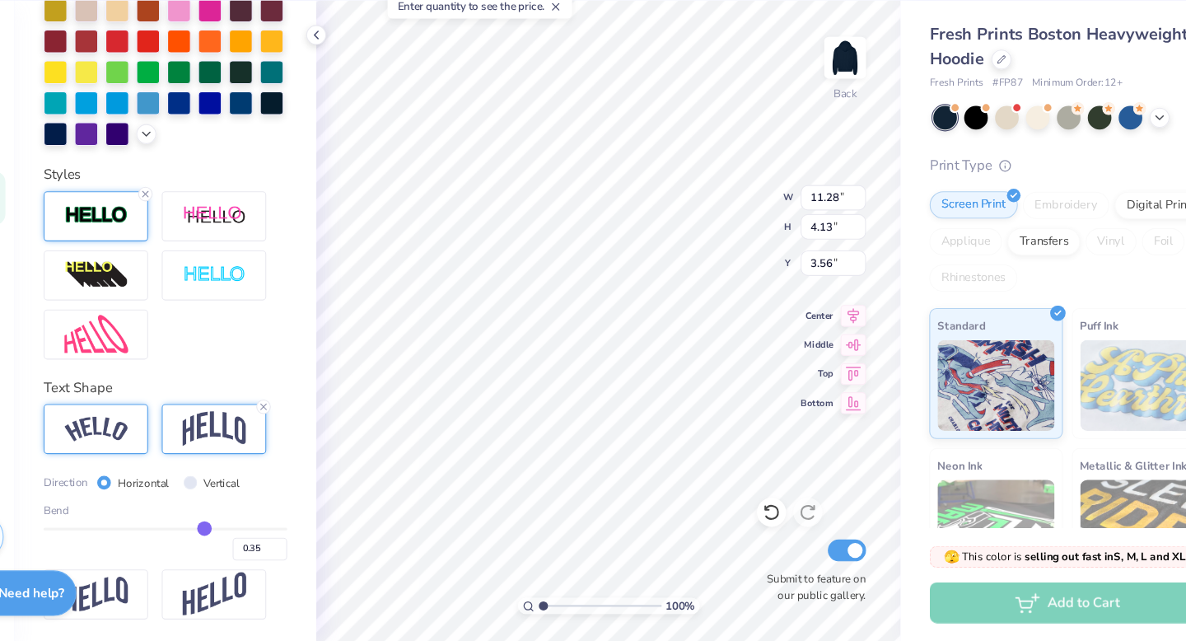
type input "0.34"
type input "0.33"
type input "0.32"
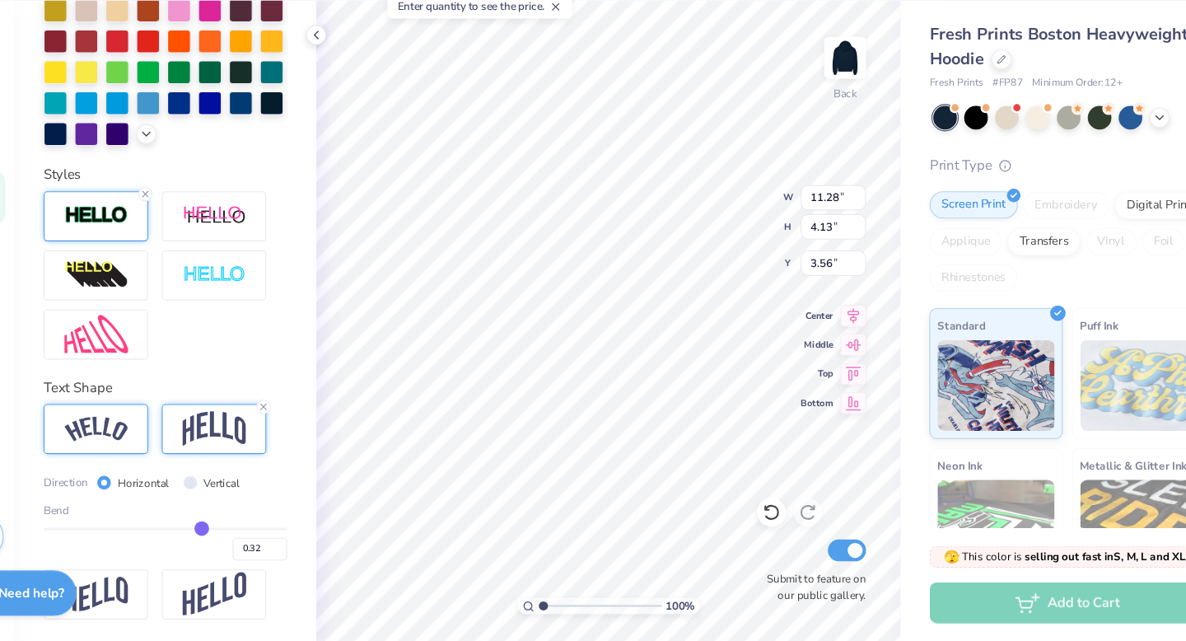
type input "0.31"
type input "0.3"
type input "0.30"
type input "0.29"
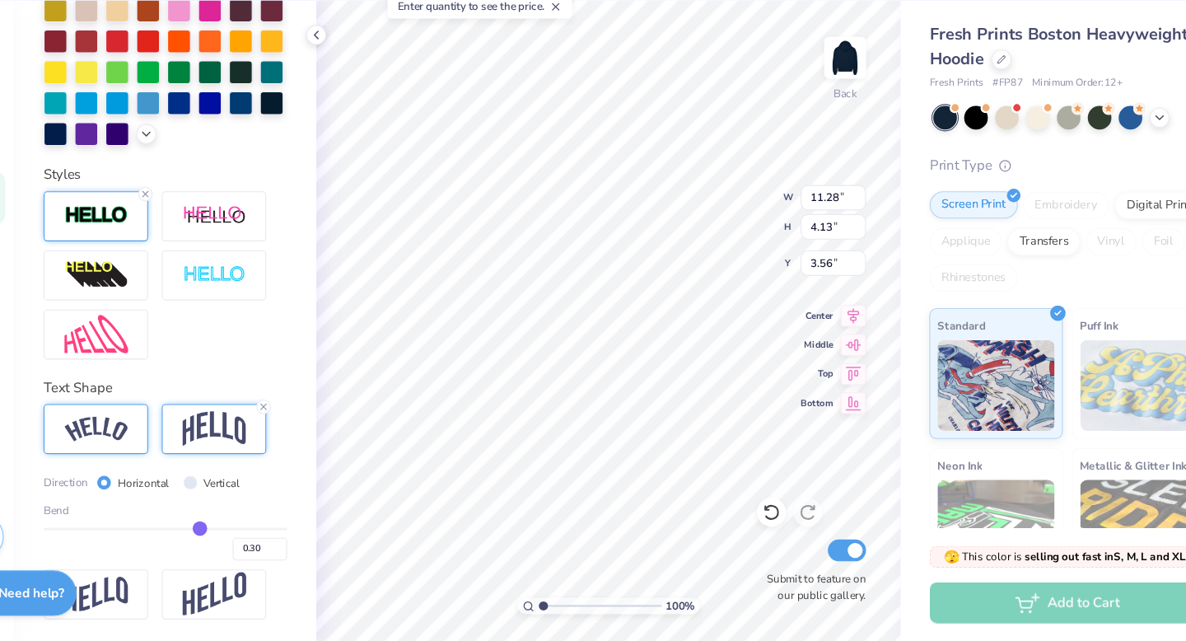
type input "0.29"
type input "0.28"
type input "0.27"
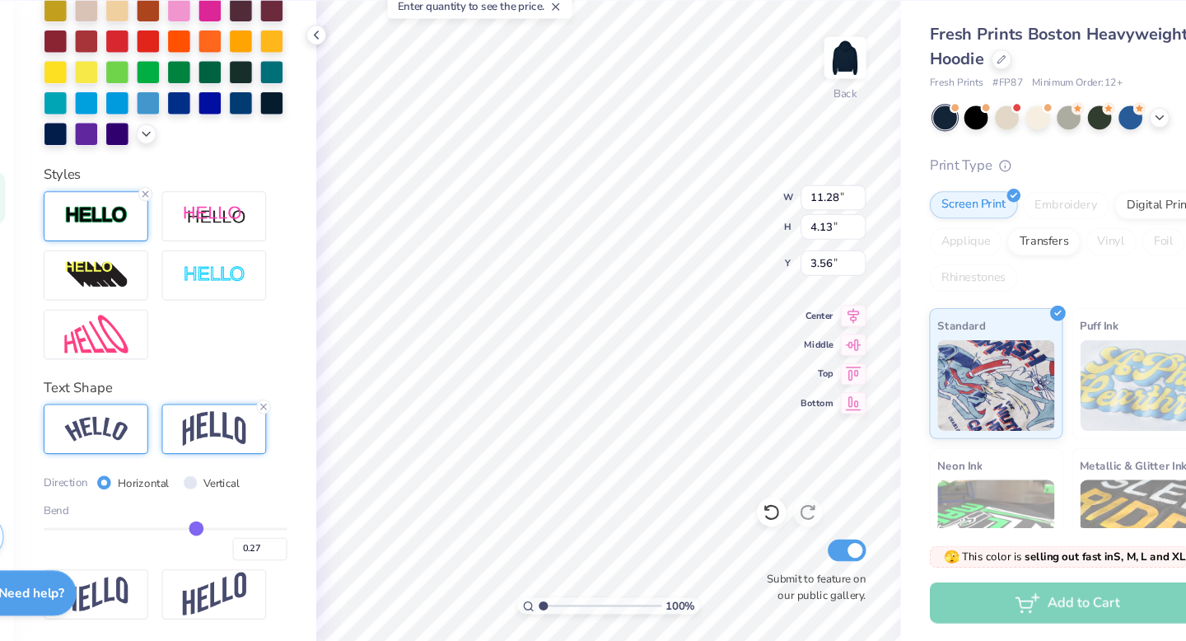
type input "0.26"
type input "0.25"
type input "0.23"
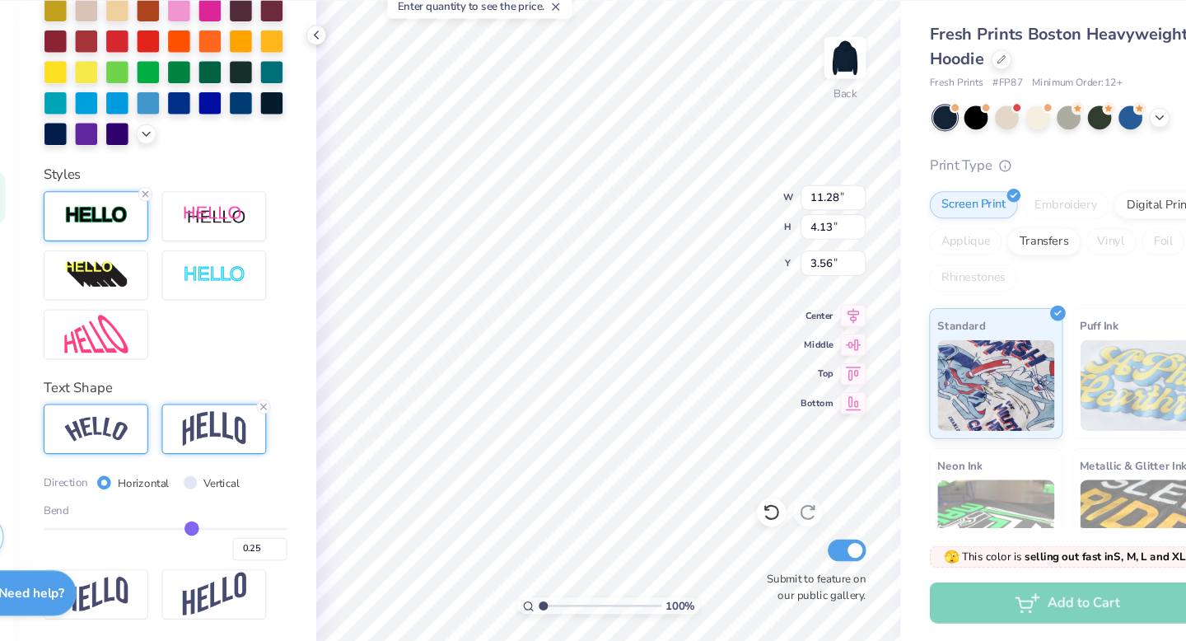
type input "0.23"
type input "0.22"
type input "0.21"
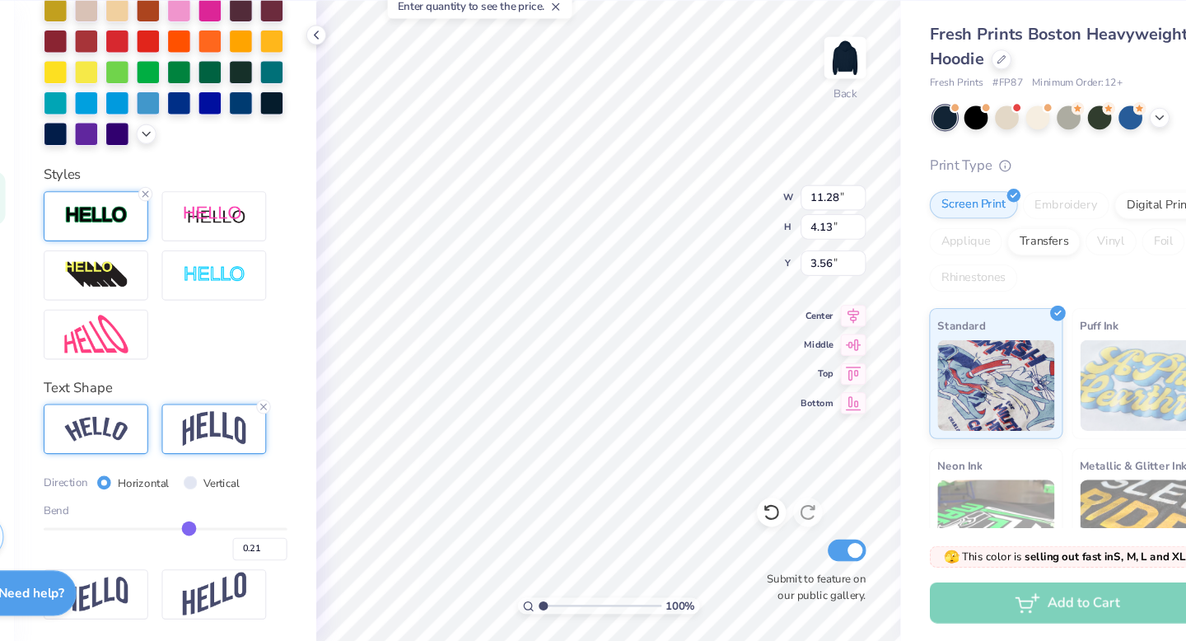
type input "0.19"
type input "0.17"
type input "0.15"
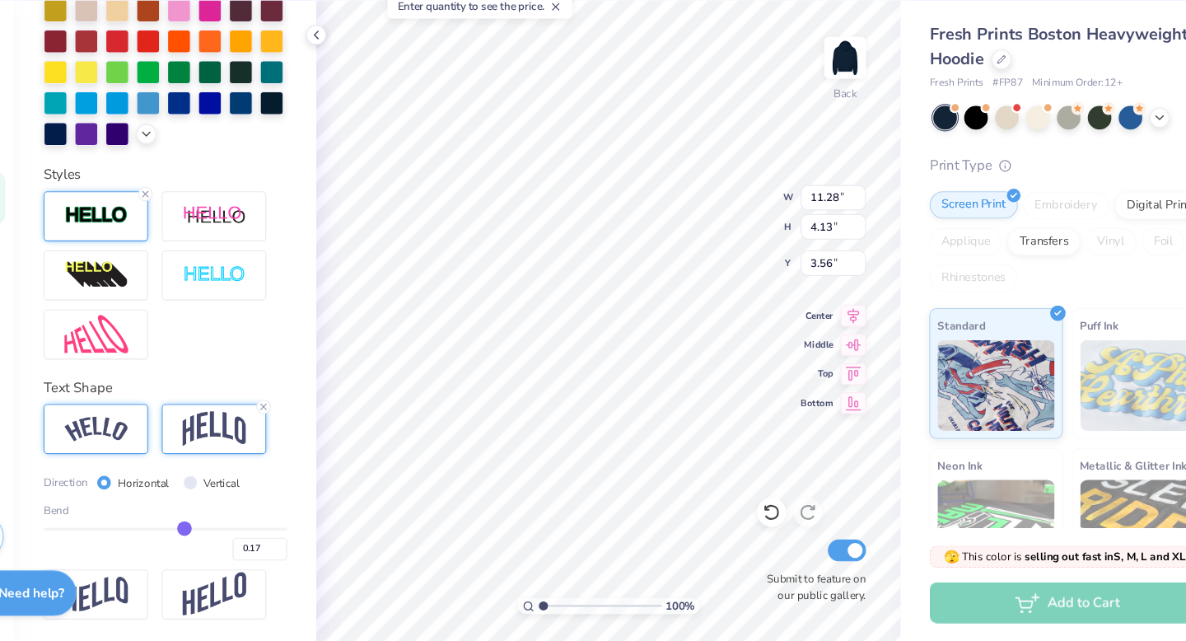
type input "0.15"
type input "0.13"
type input "0.12"
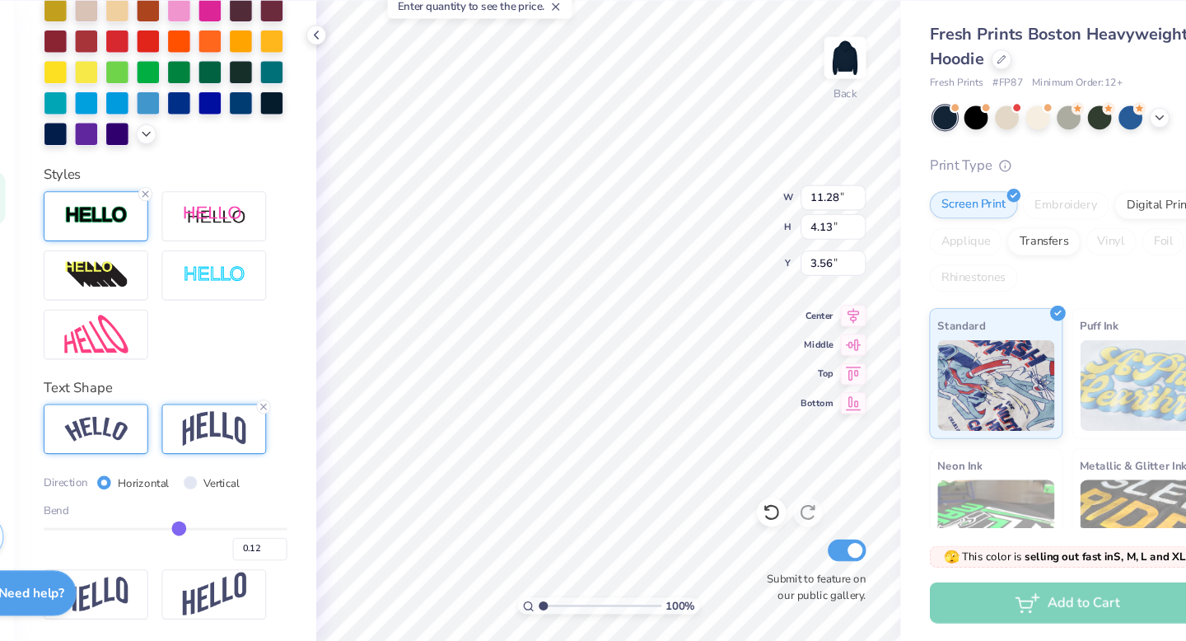
type input "0.11"
type input "0.09"
type input "0.08"
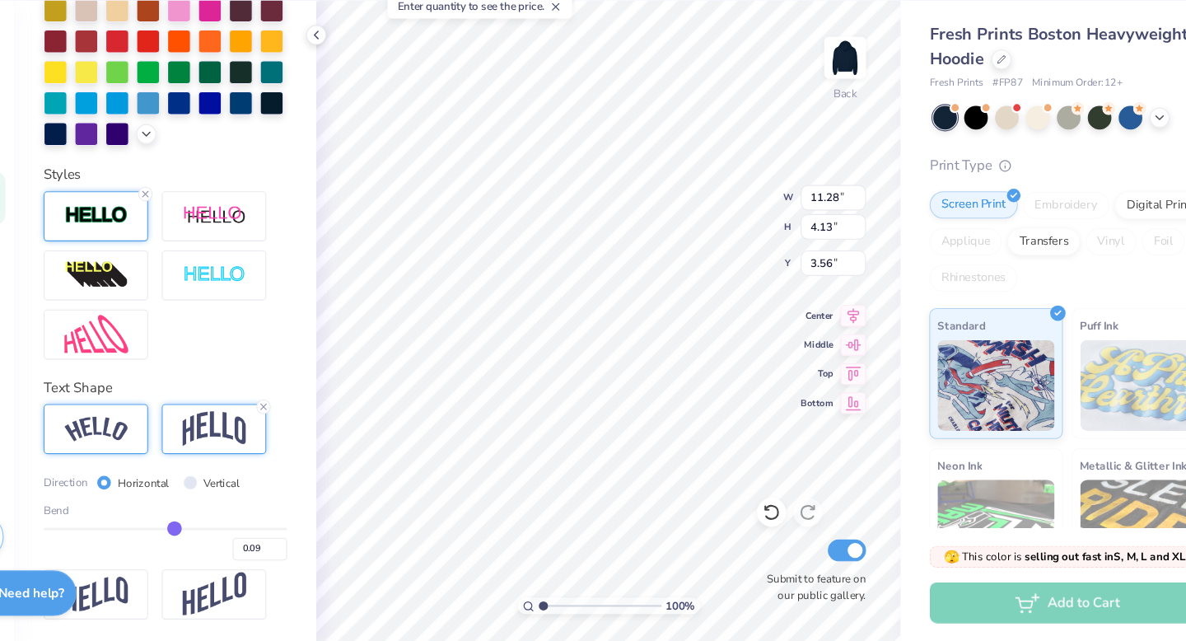
type input "0.08"
type input "0.07"
type input "0.06"
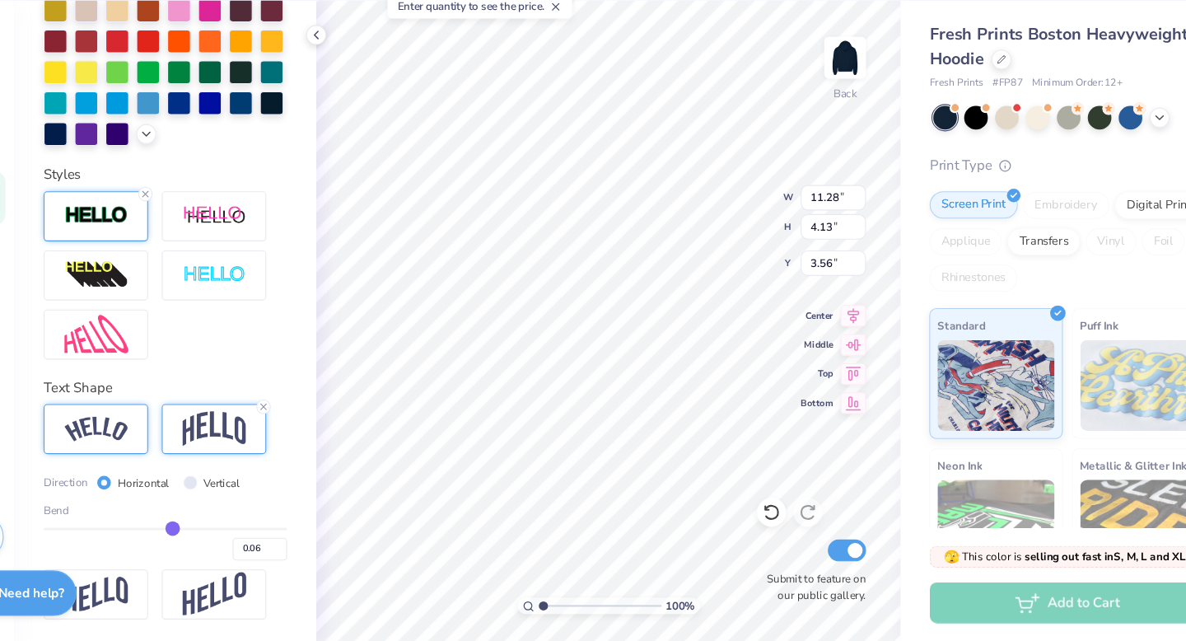
type input "0.05"
type input "0.04"
type input "0.03"
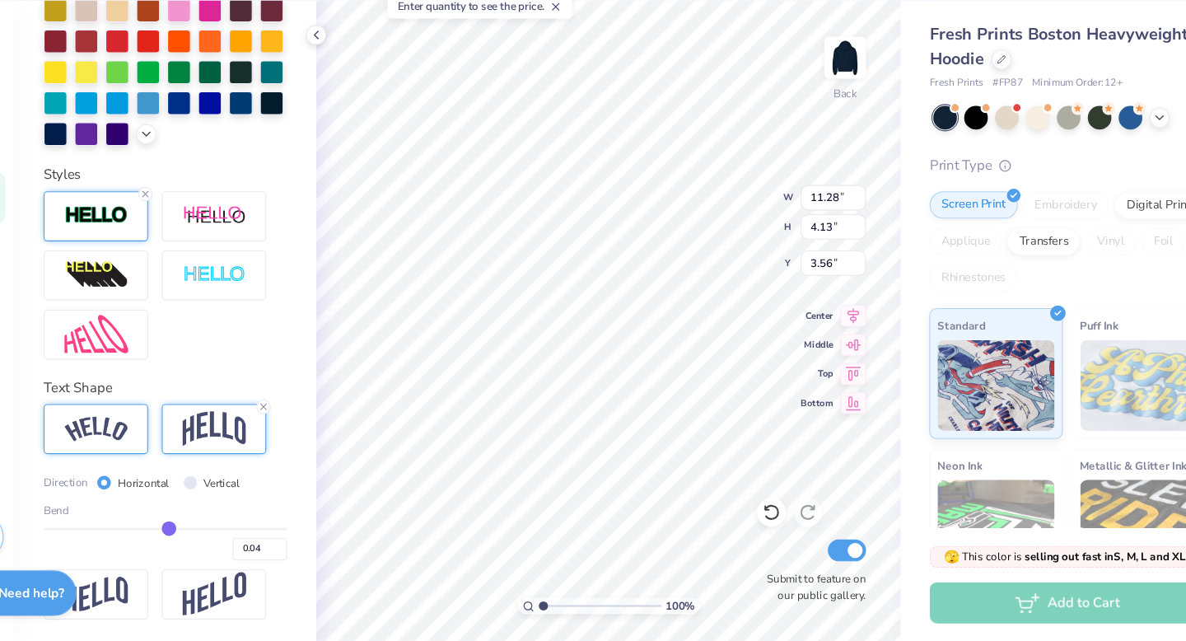
type input "0.03"
type input "0.02"
type input "0"
type input "0.00"
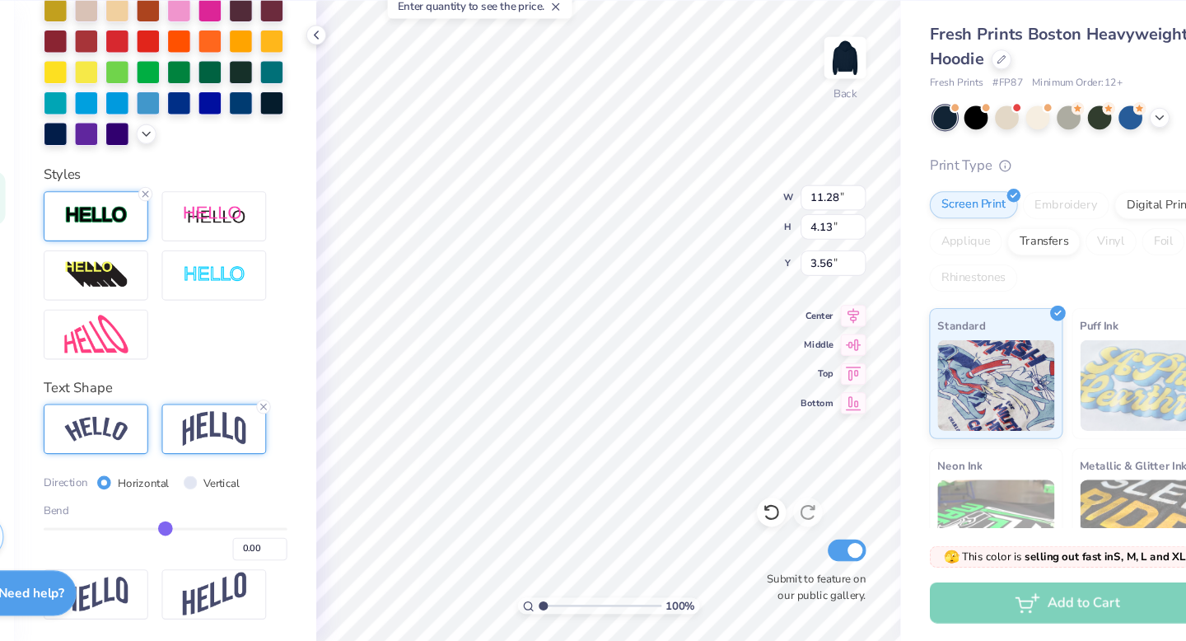
type input "-0.01"
type input "-0.02"
type input "-0.04"
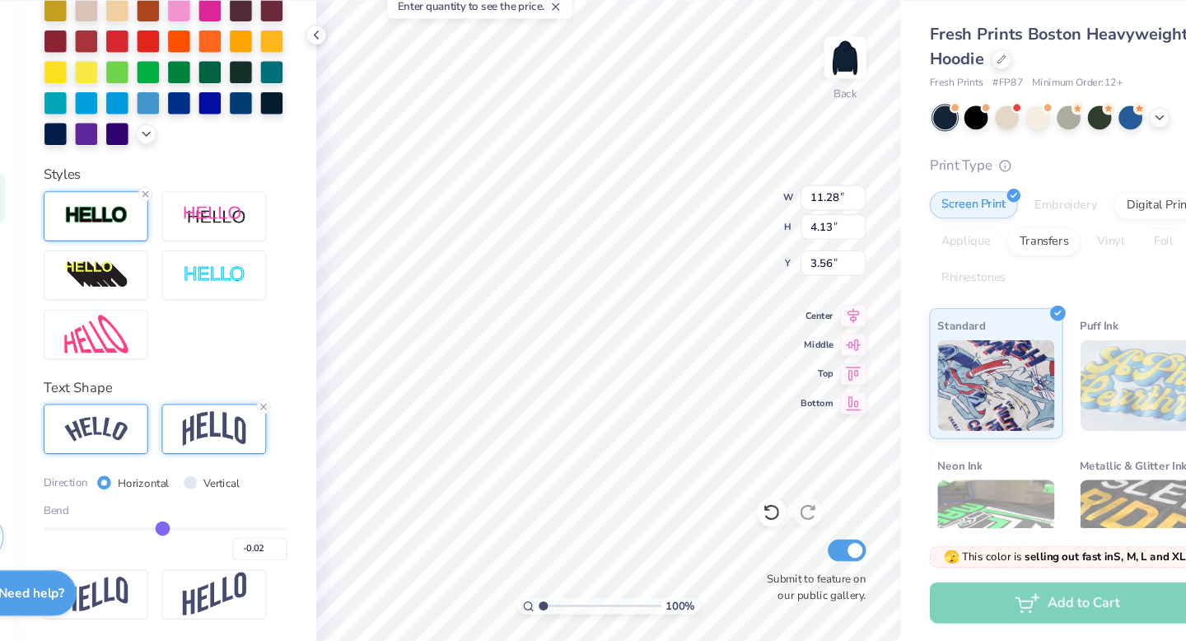
type input "-0.04"
type input "-0.05"
type input "-0.07"
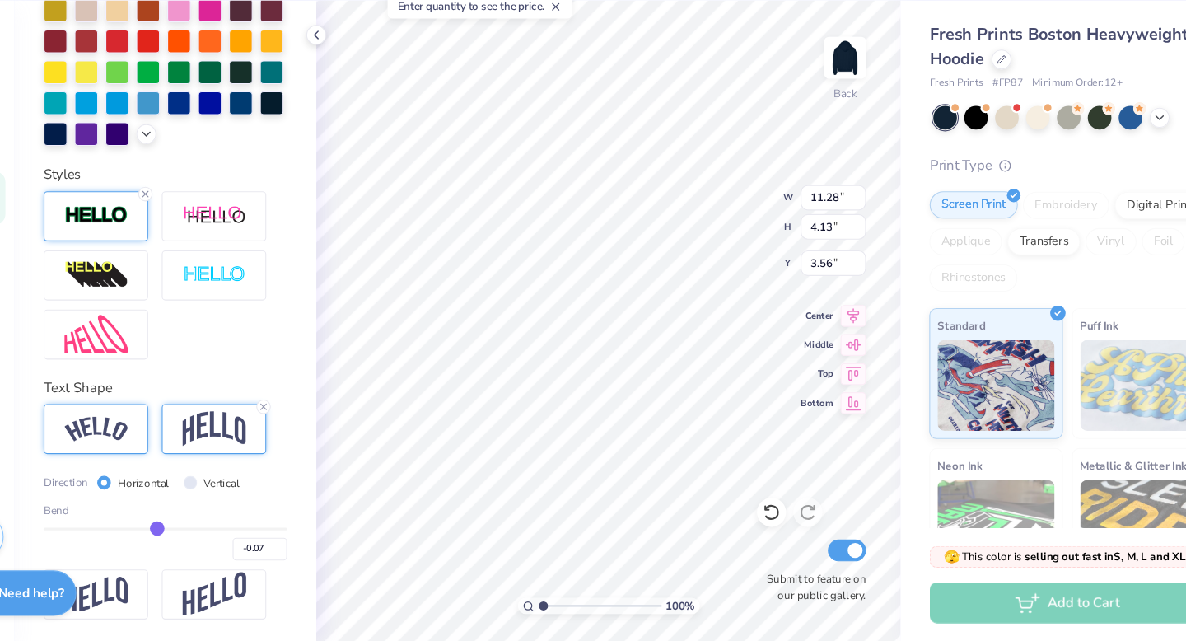
type input "-0.09"
type input "-0.1"
type input "-0.10"
type input "-0.13"
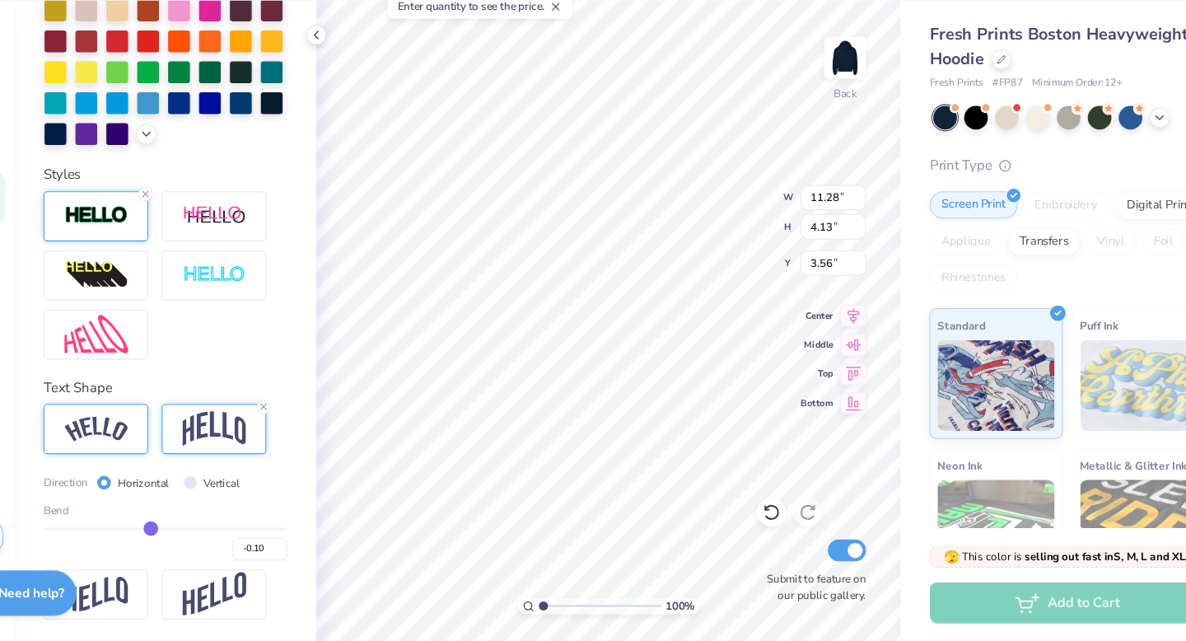
type input "-0.13"
type input "-0.14"
type input "-0.16"
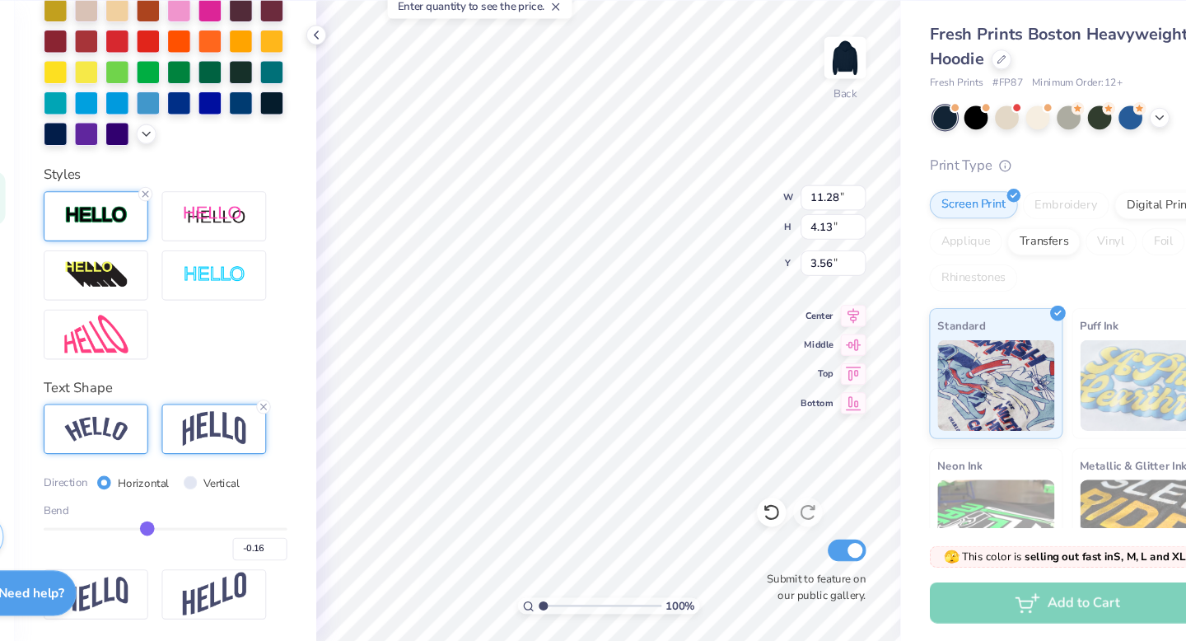
type input "-0.18"
type input "-0.2"
type input "-0.20"
type input "-0.21"
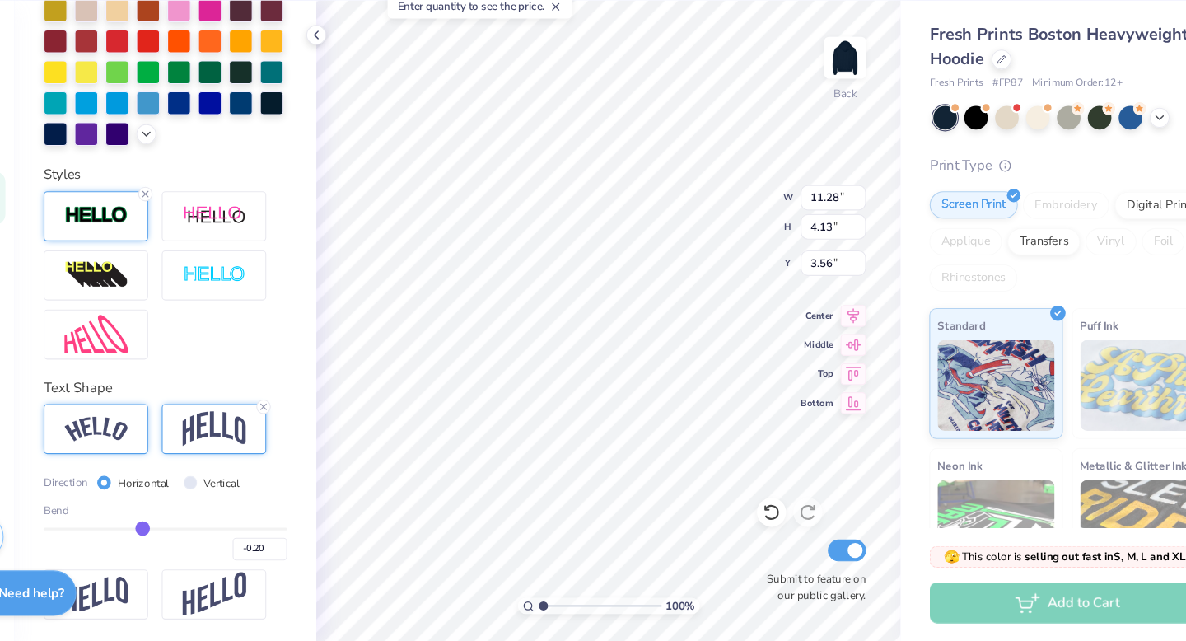
type input "-0.21"
type input "-0.23"
type input "-0.24"
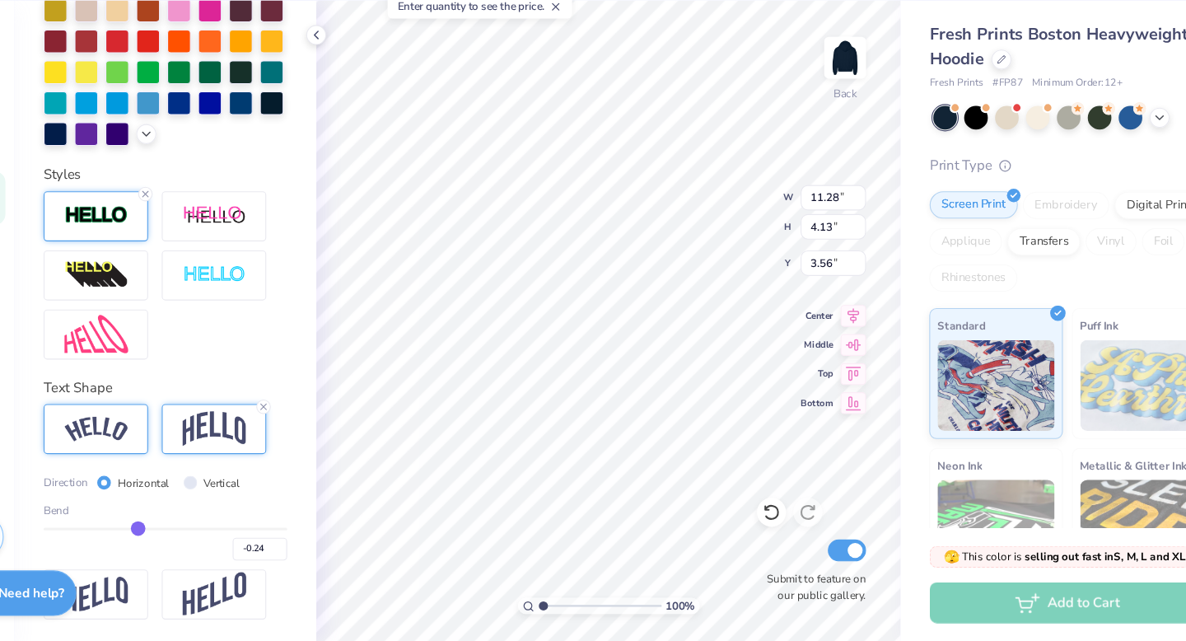
type input "-0.26"
type input "-0.27"
type input "-0.28"
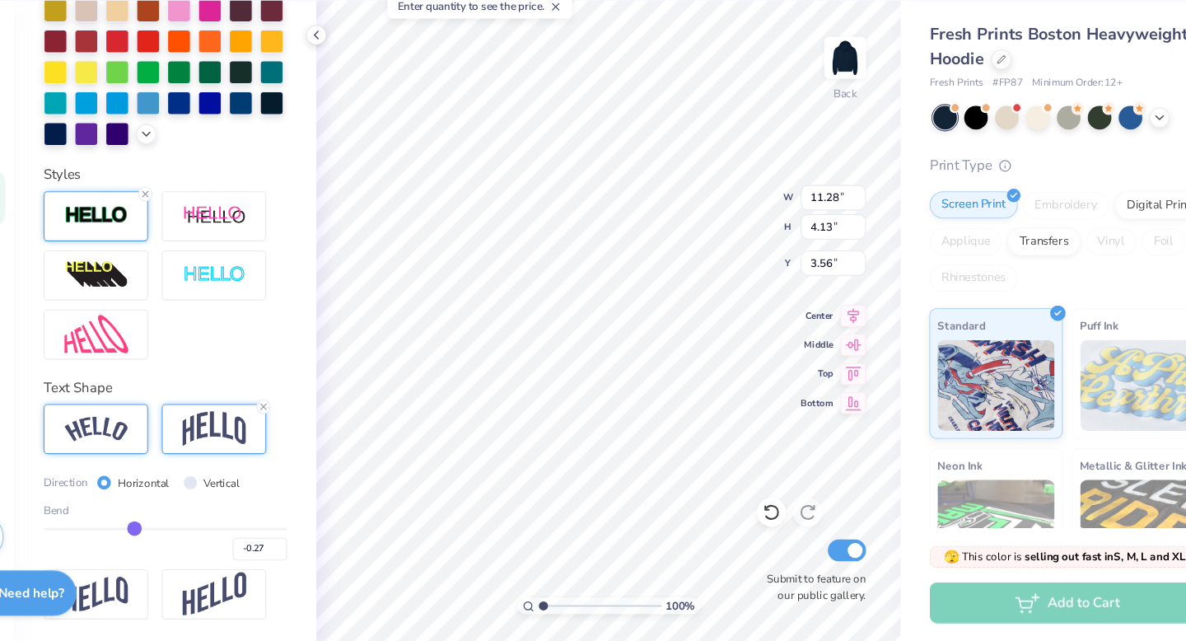
type input "-0.28"
type input "-0.29"
drag, startPoint x: 253, startPoint y: 534, endPoint x: 176, endPoint y: 521, distance: 77.7
type input "-0.29"
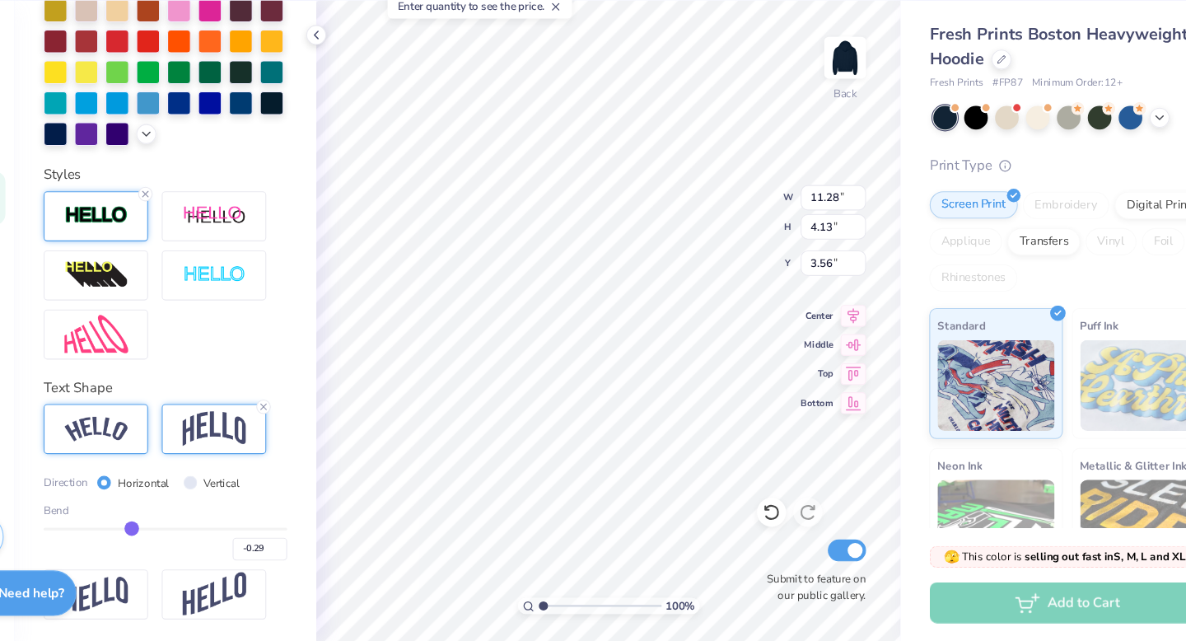
click at [176, 538] on input "range" at bounding box center [210, 539] width 221 height 2
type input "3.19"
type input "4.04"
type input "-0.28"
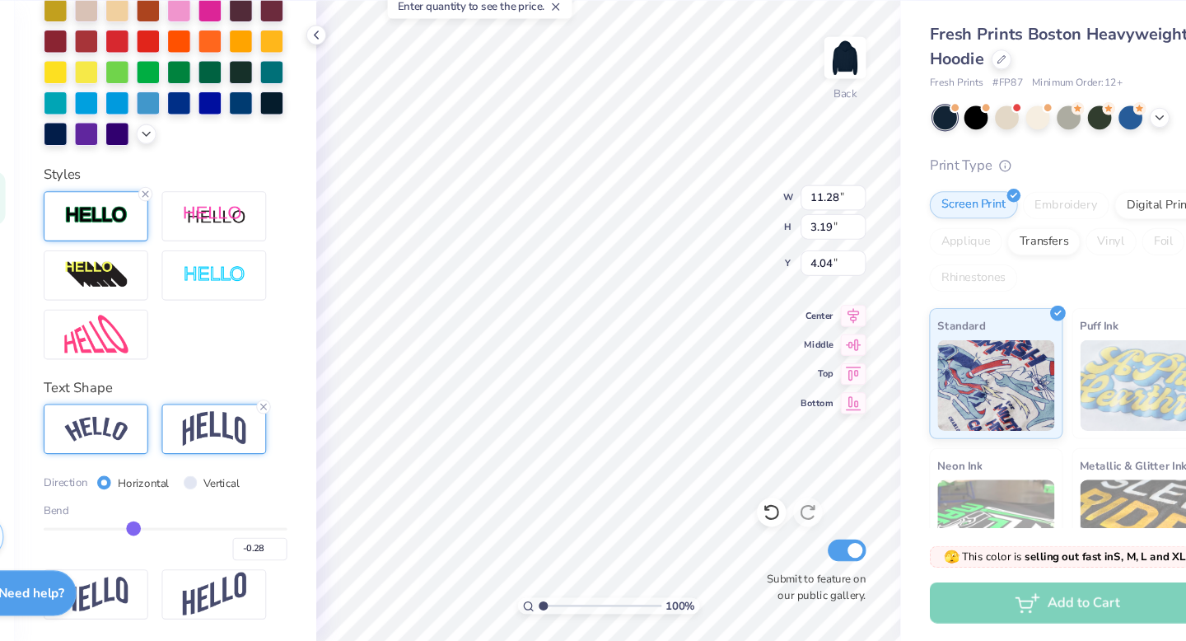
type input "-0.27"
type input "-0.25"
type input "-0.23"
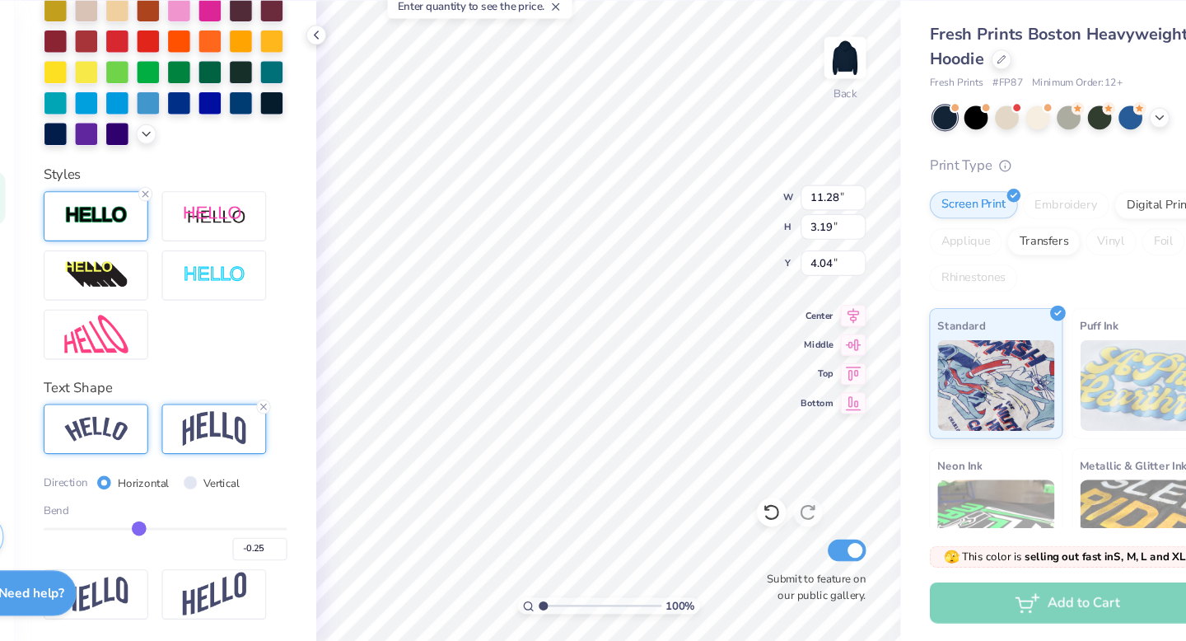
type input "-0.23"
type input "-0.19"
type input "-0.16"
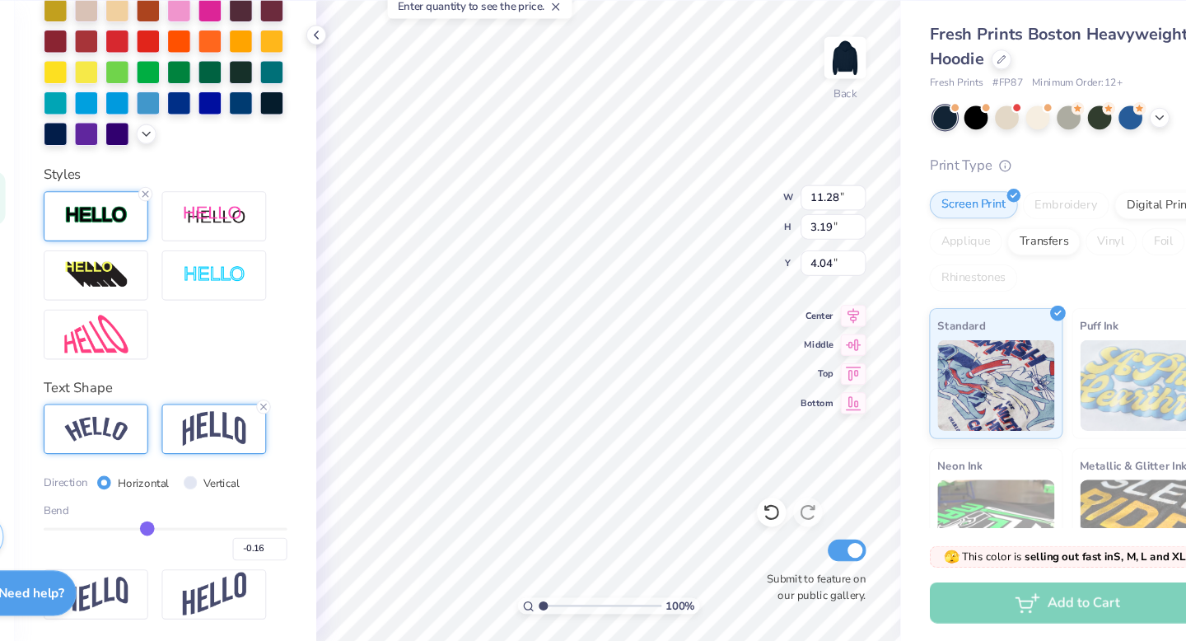
type input "-0.13"
type input "-0.11"
type input "-0.1"
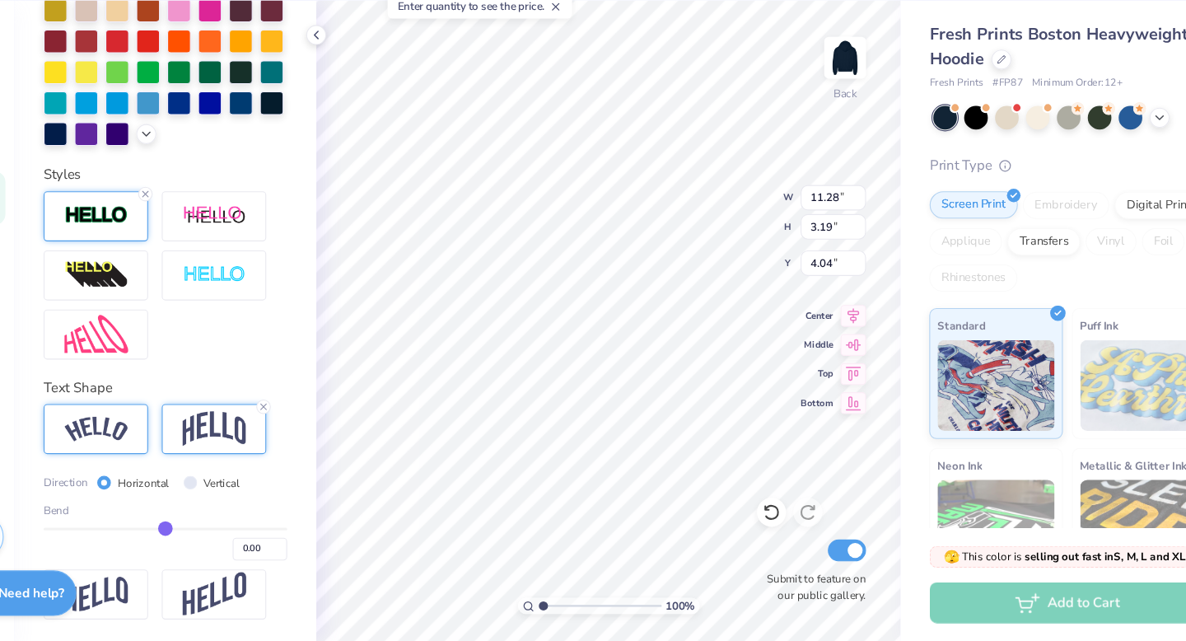
drag, startPoint x: 177, startPoint y: 538, endPoint x: 204, endPoint y: 538, distance: 27.2
click at [205, 538] on input "range" at bounding box center [210, 539] width 221 height 2
drag, startPoint x: 204, startPoint y: 538, endPoint x: 215, endPoint y: 538, distance: 10.7
click at [215, 538] on input "range" at bounding box center [210, 539] width 221 height 2
click at [223, 538] on input "range" at bounding box center [210, 539] width 221 height 2
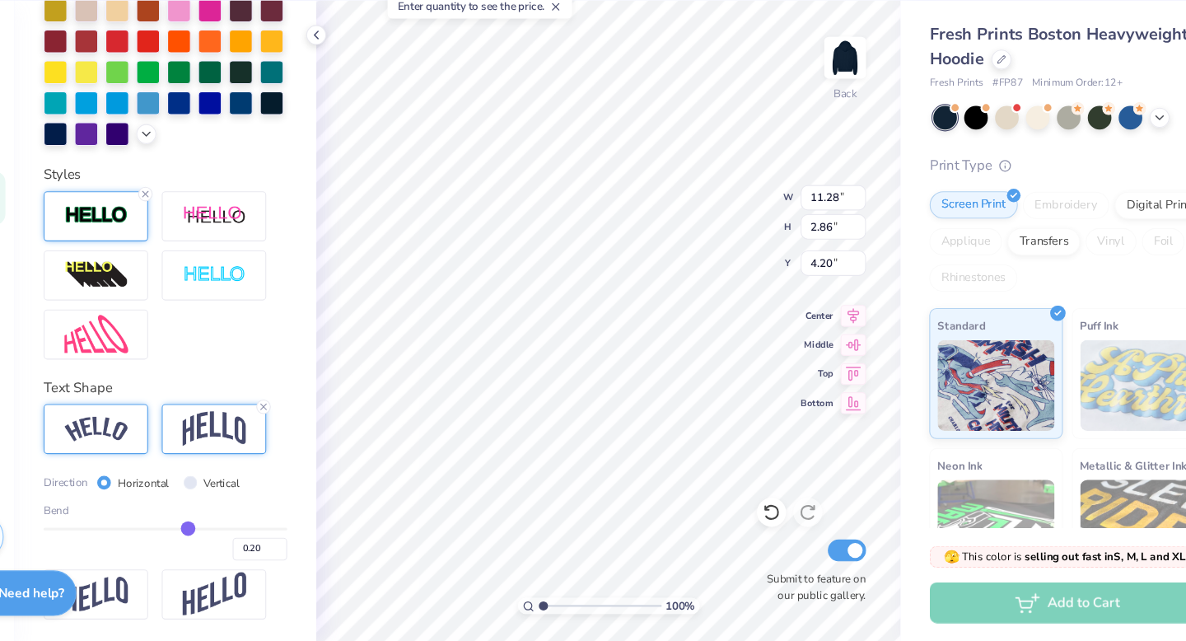
click at [175, 556] on div "0.20" at bounding box center [210, 553] width 221 height 30
click at [159, 454] on img at bounding box center [148, 448] width 58 height 22
click at [261, 596] on img at bounding box center [256, 598] width 58 height 40
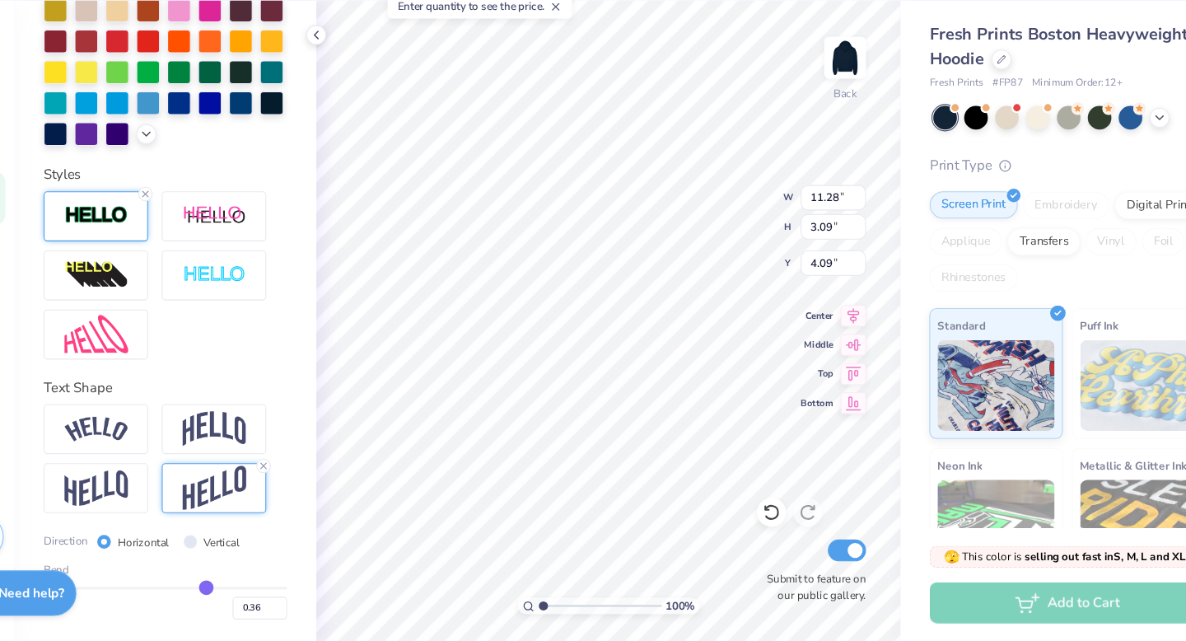
drag, startPoint x: 227, startPoint y: 588, endPoint x: 240, endPoint y: 587, distance: 12.4
click at [240, 591] on input "range" at bounding box center [210, 592] width 221 height 2
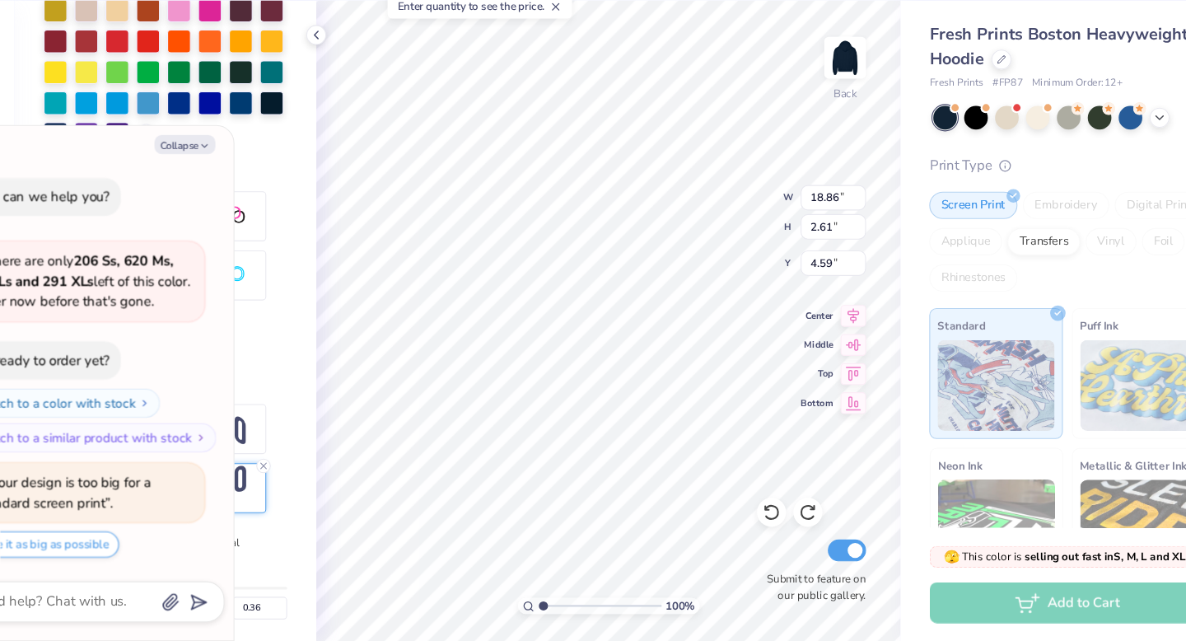
scroll to position [13, 7]
click at [285, 189] on div at bounding box center [210, 110] width 221 height 161
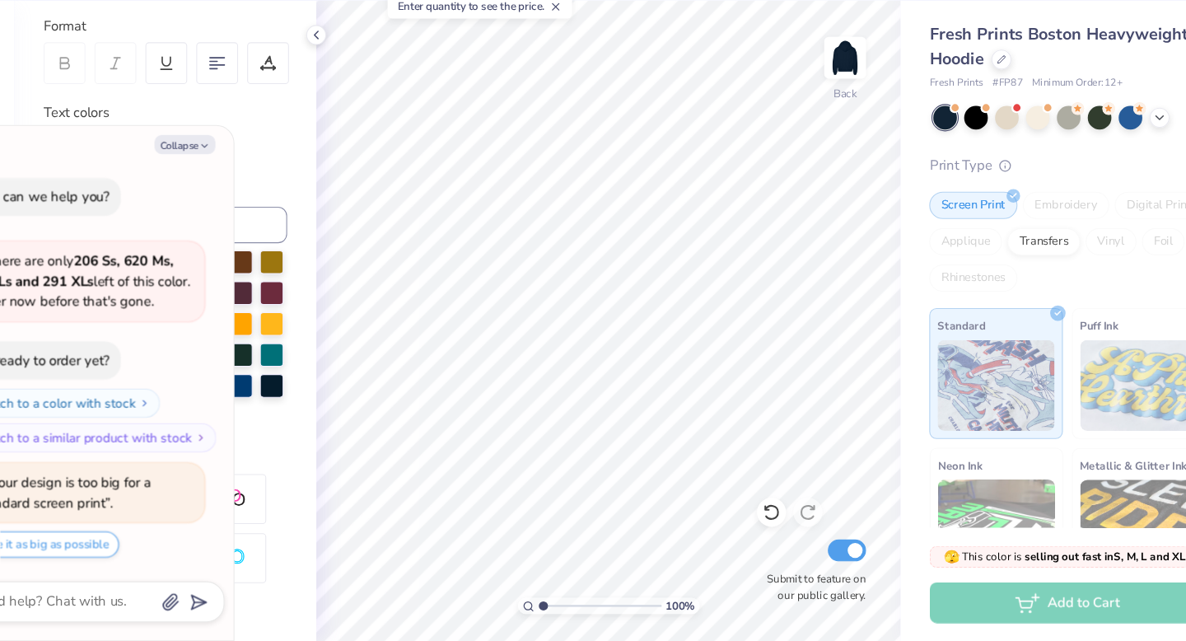
scroll to position [213, 0]
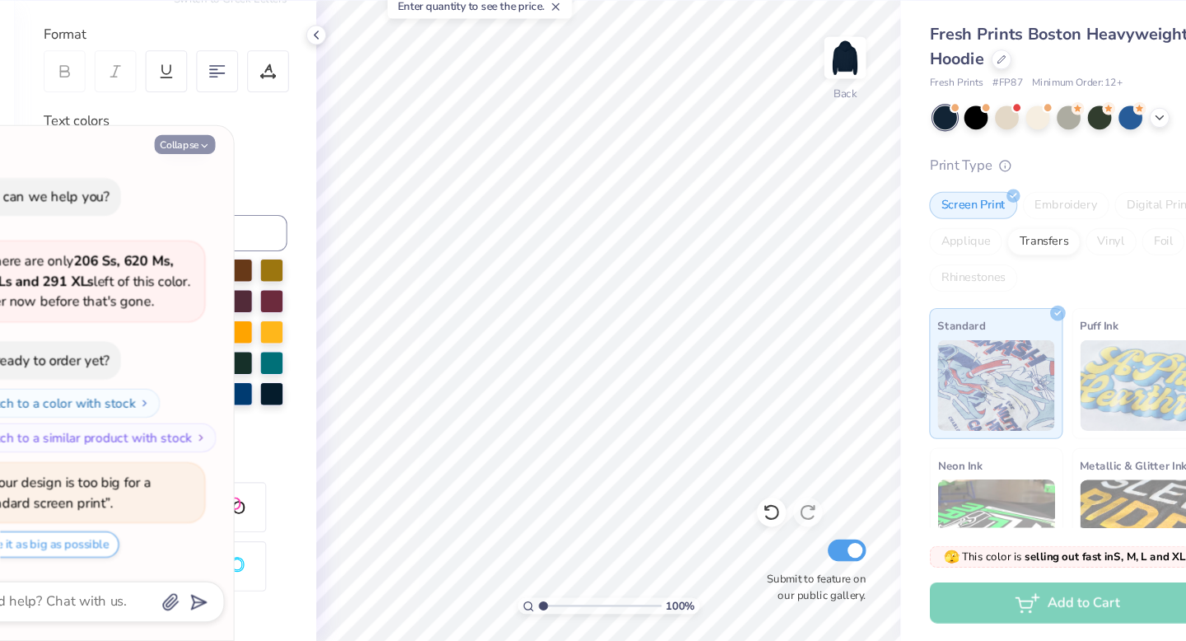
click at [239, 194] on button "Collapse" at bounding box center [228, 190] width 55 height 17
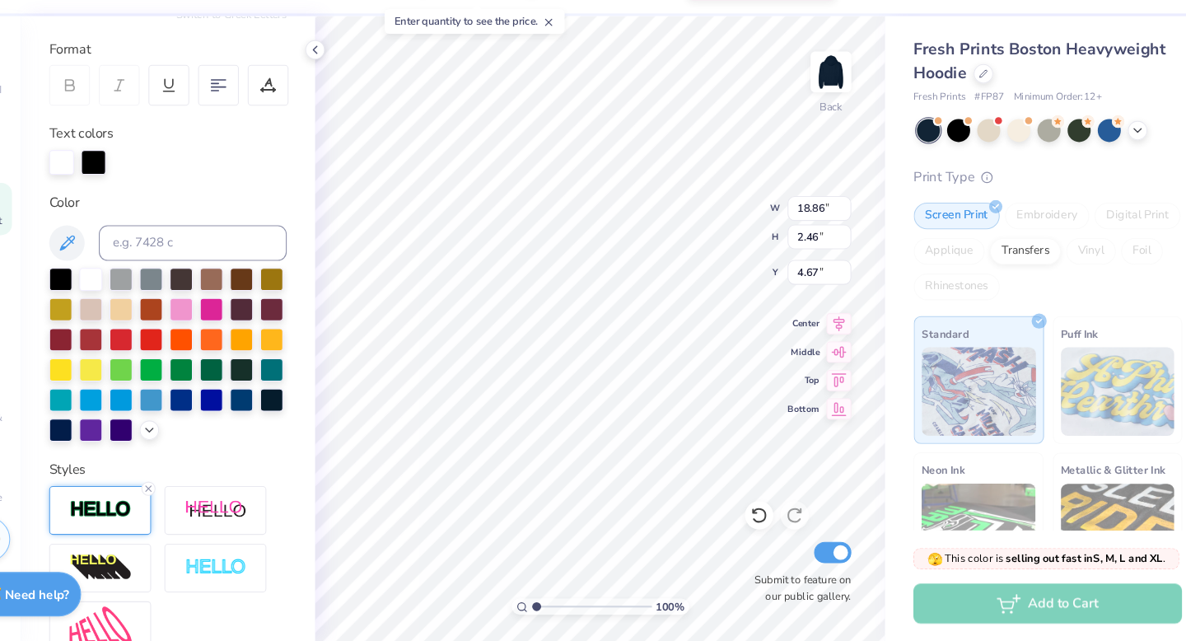
scroll to position [0, 0]
click at [344, 93] on icon at bounding box center [347, 91] width 13 height 13
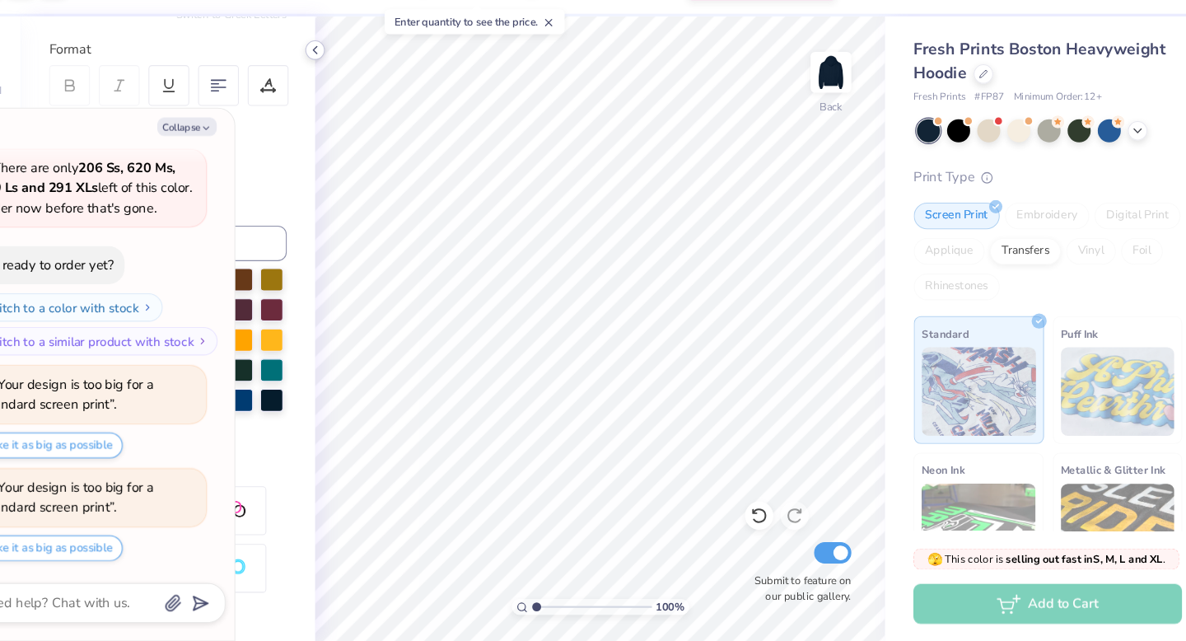
click at [346, 91] on polyline at bounding box center [347, 91] width 3 height 7
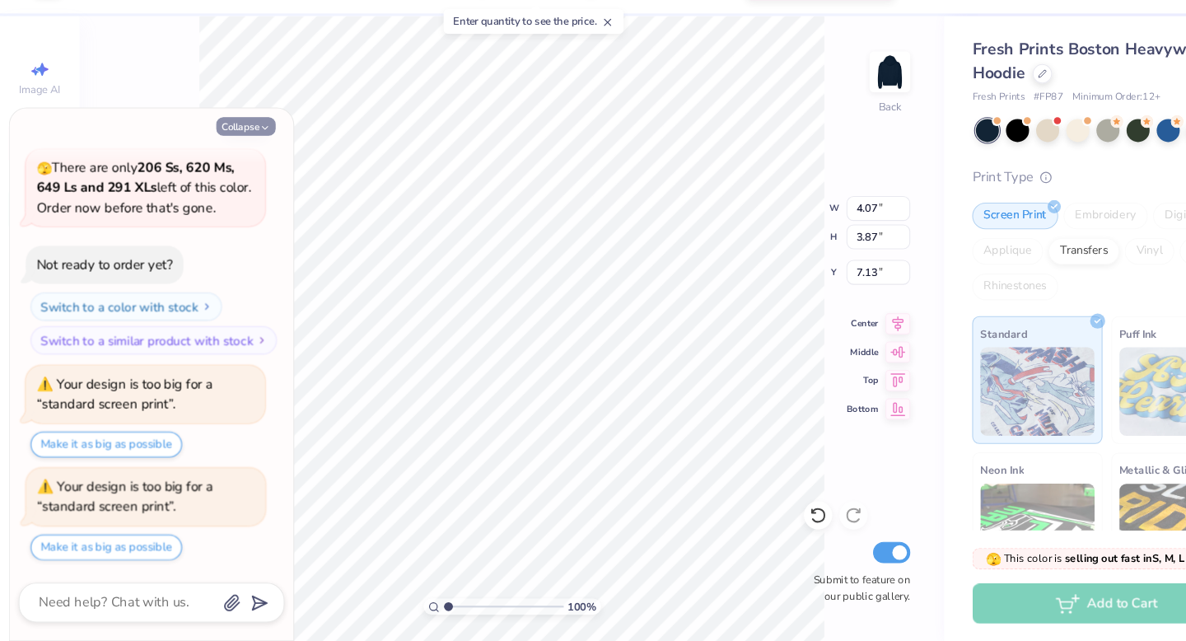
click at [227, 166] on button "Collapse" at bounding box center [228, 162] width 55 height 17
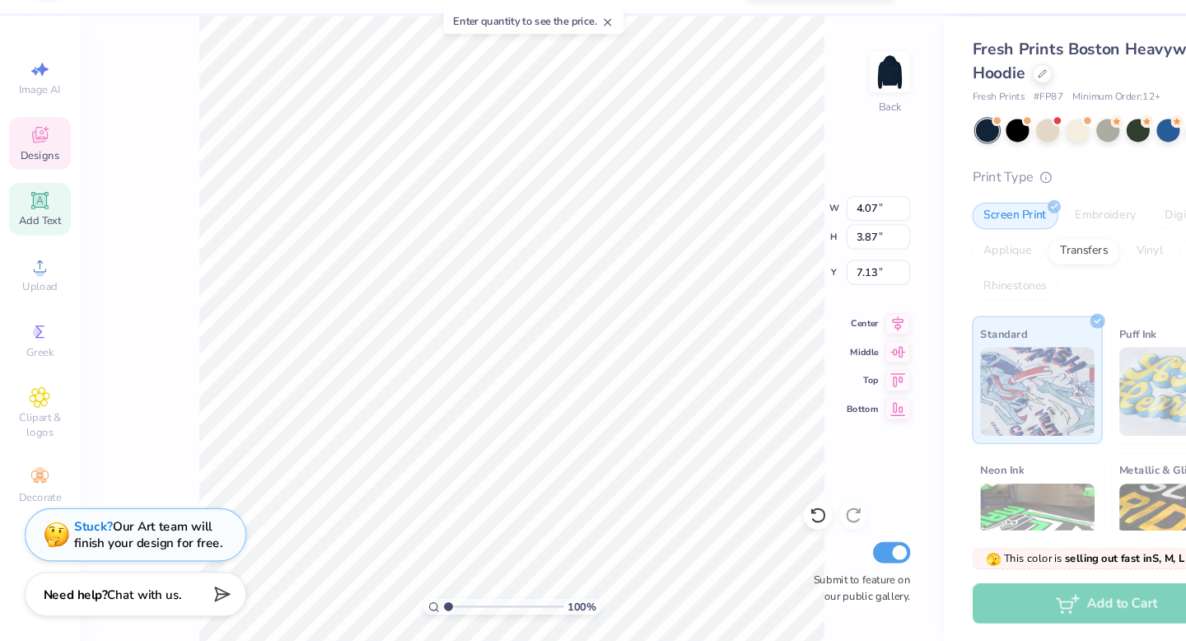
click at [40, 158] on div "Designs" at bounding box center [37, 178] width 58 height 49
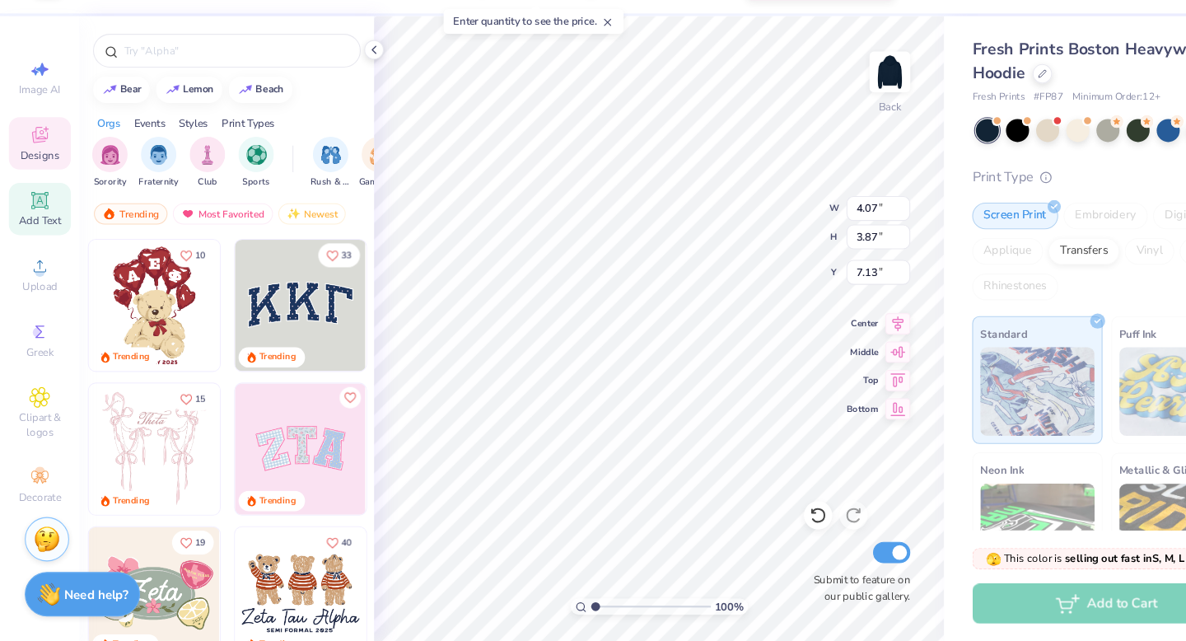
click at [35, 226] on icon at bounding box center [36, 231] width 12 height 12
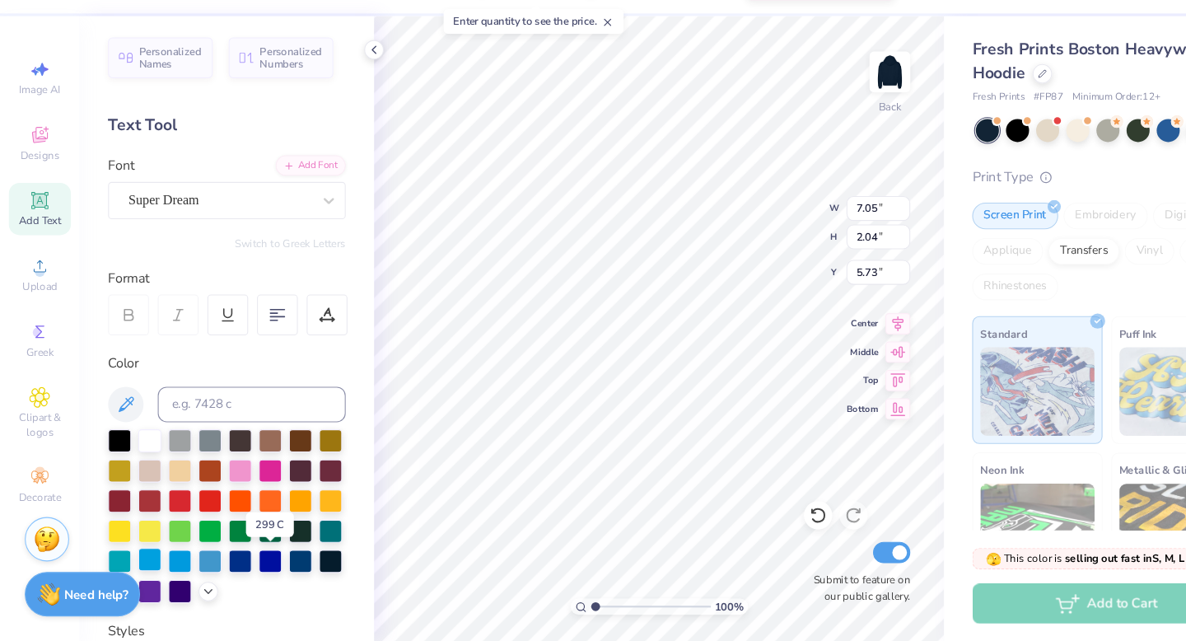
click at [150, 568] on div at bounding box center [138, 564] width 21 height 21
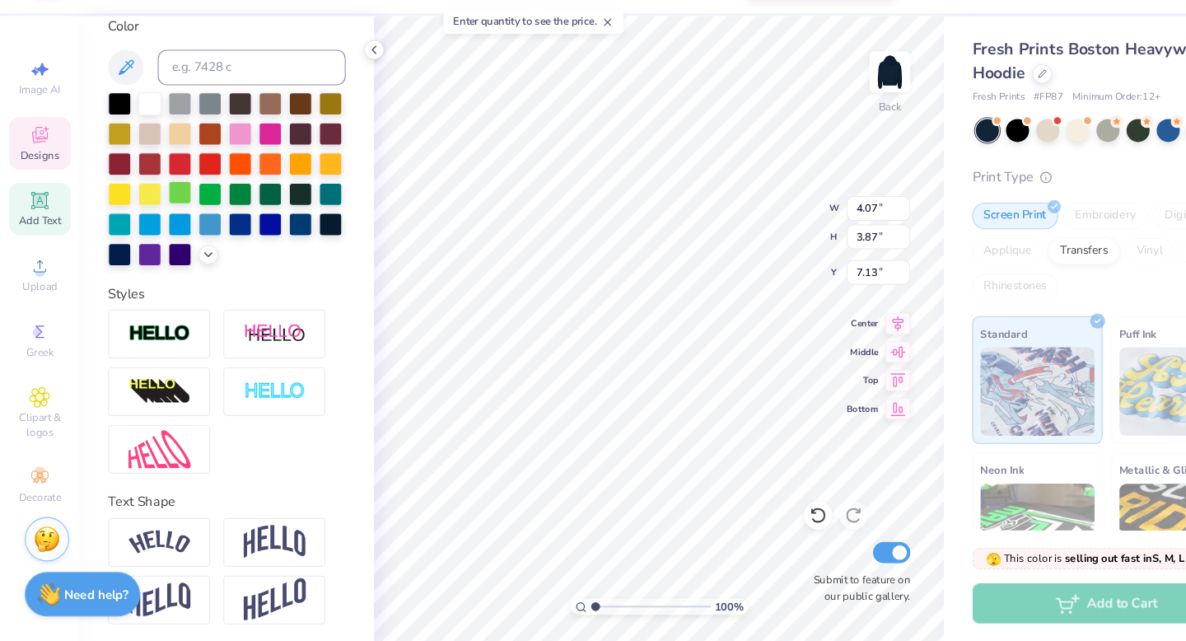
scroll to position [344, 0]
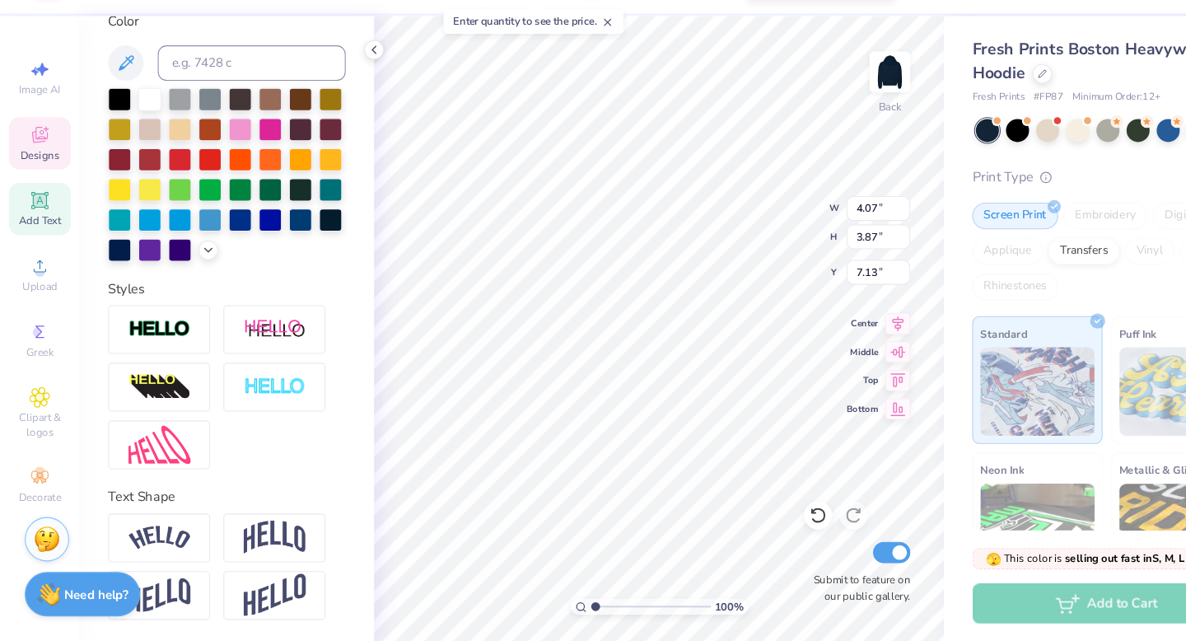
click at [33, 238] on icon at bounding box center [37, 232] width 20 height 20
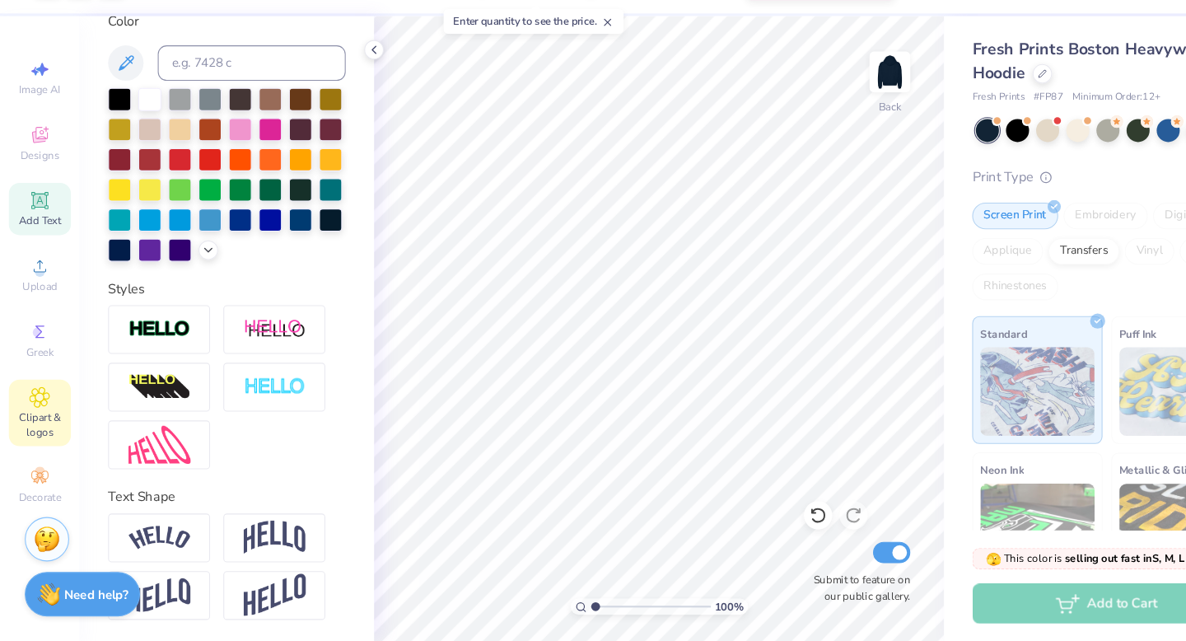
click at [47, 437] on span "Clipart & logos" at bounding box center [37, 440] width 58 height 26
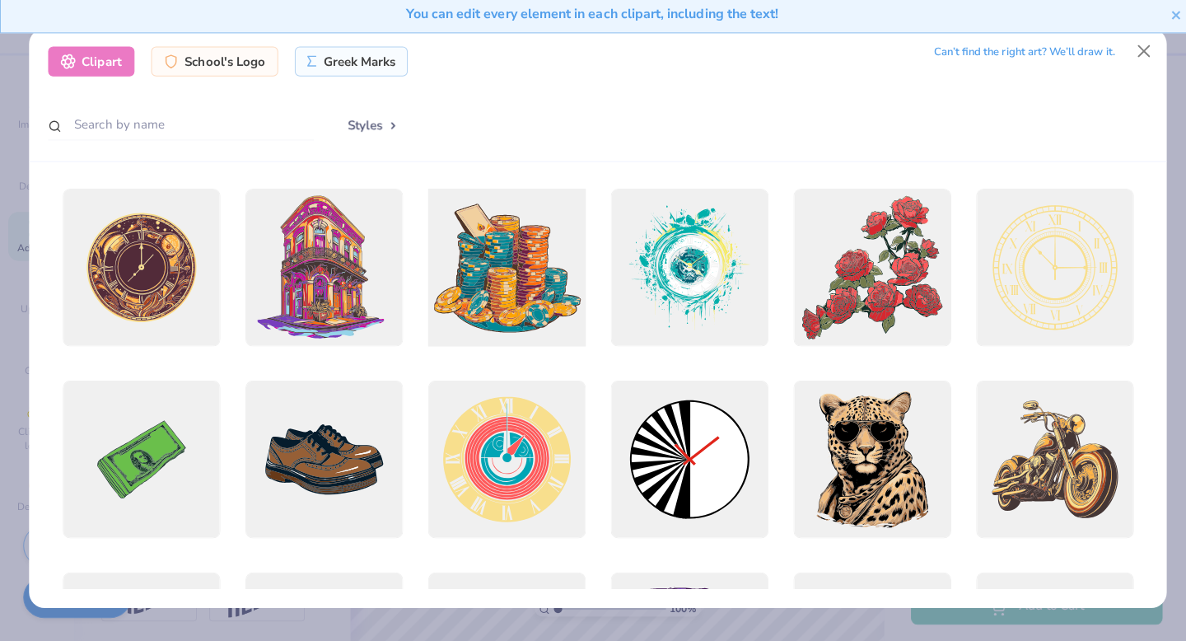
scroll to position [0, 0]
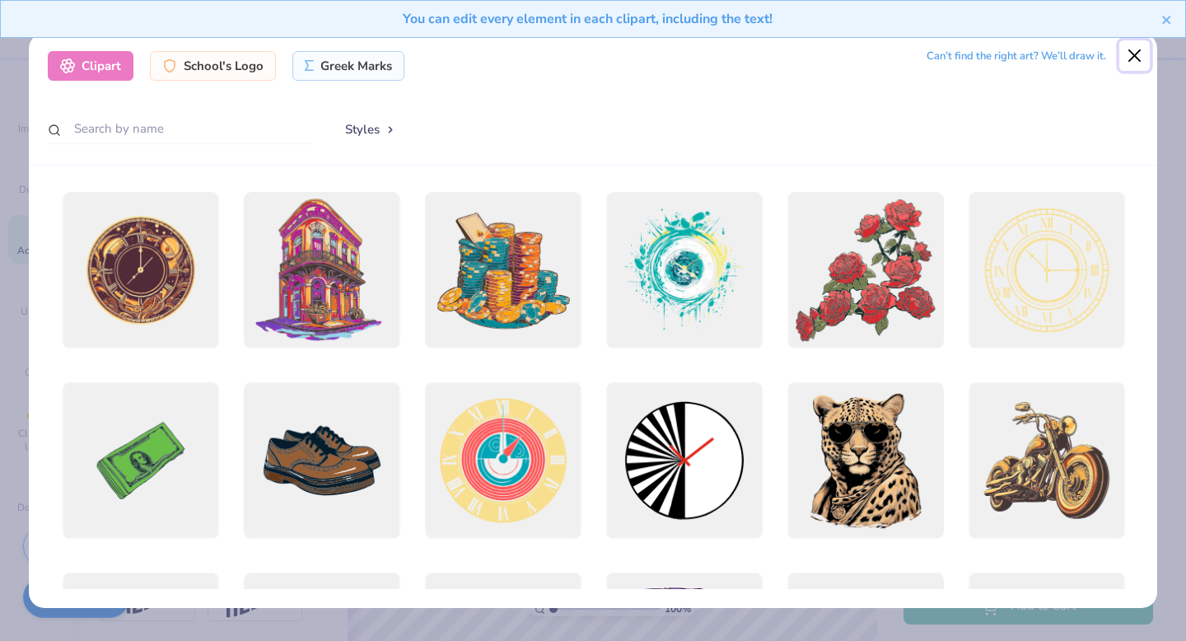
click at [1140, 65] on button "Close" at bounding box center [1134, 55] width 31 height 31
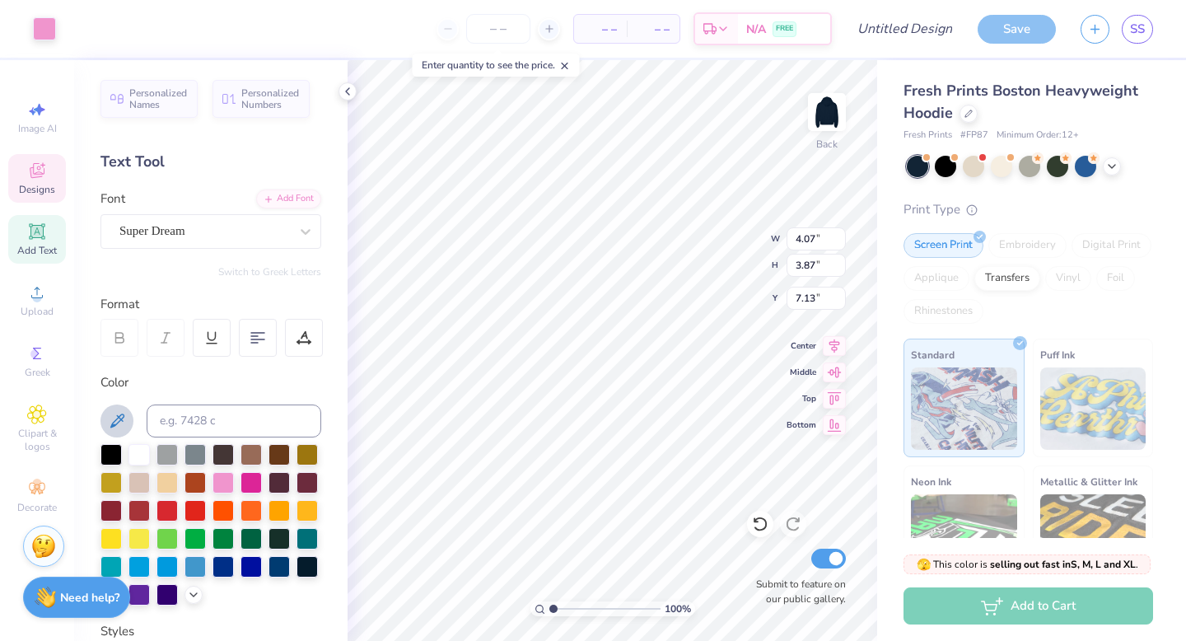
click at [113, 426] on icon at bounding box center [117, 420] width 14 height 14
click at [568, 63] on icon at bounding box center [565, 66] width 12 height 12
